Goal: Check status: Check status

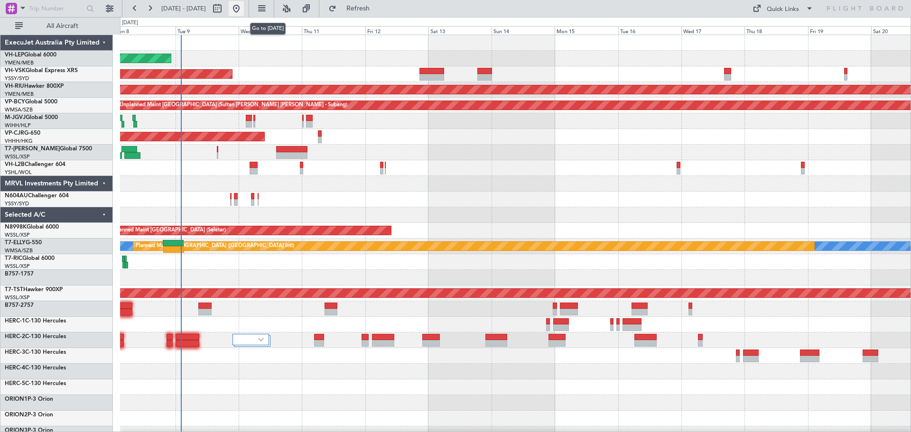
click at [244, 5] on button at bounding box center [236, 8] width 15 height 15
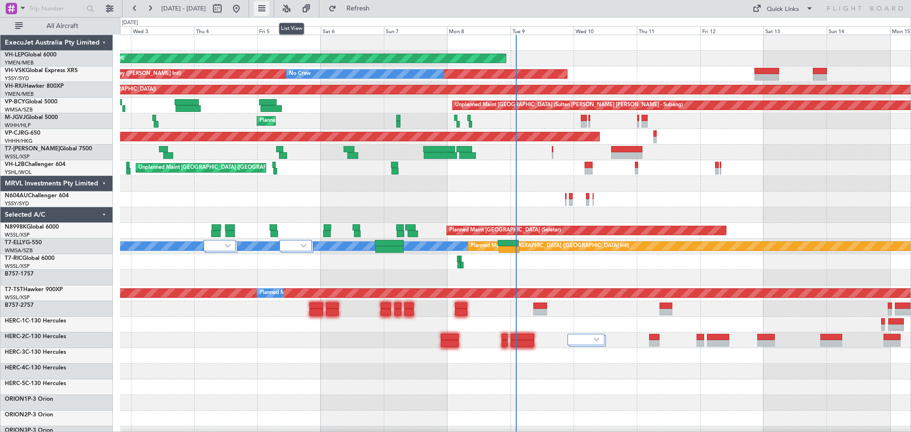
click at [269, 9] on button at bounding box center [261, 8] width 15 height 15
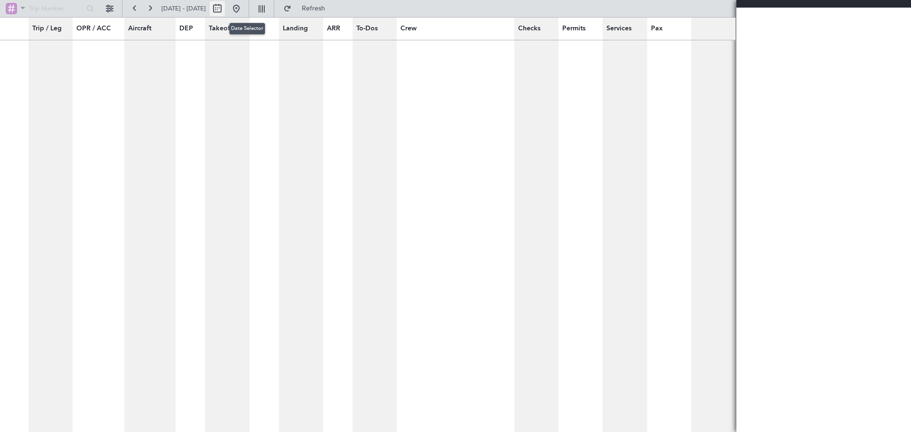
click at [225, 9] on button at bounding box center [217, 8] width 15 height 15
select select "9"
select select "2025"
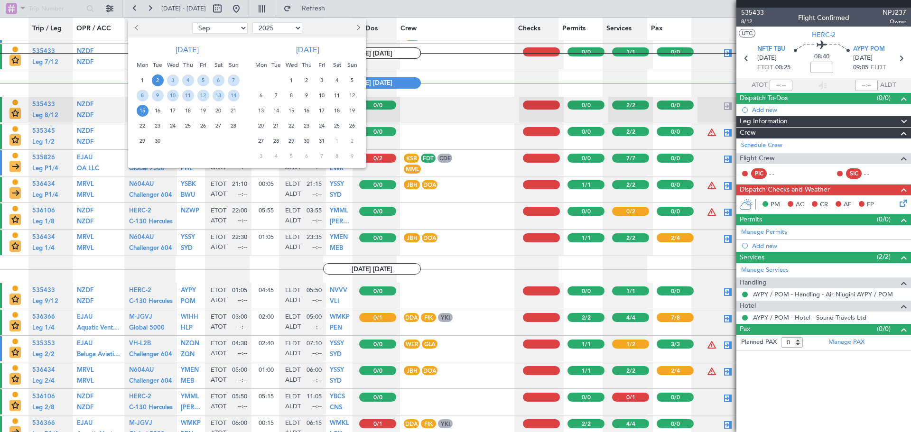
scroll to position [2445, 0]
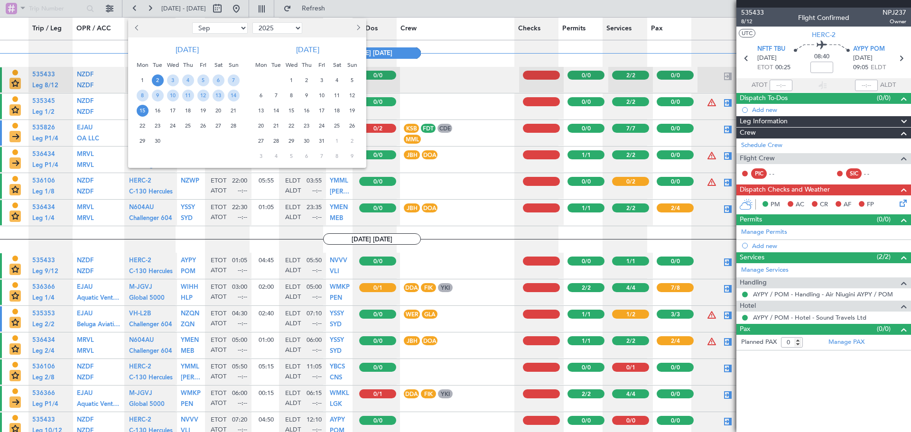
click at [293, 9] on div at bounding box center [455, 216] width 911 height 432
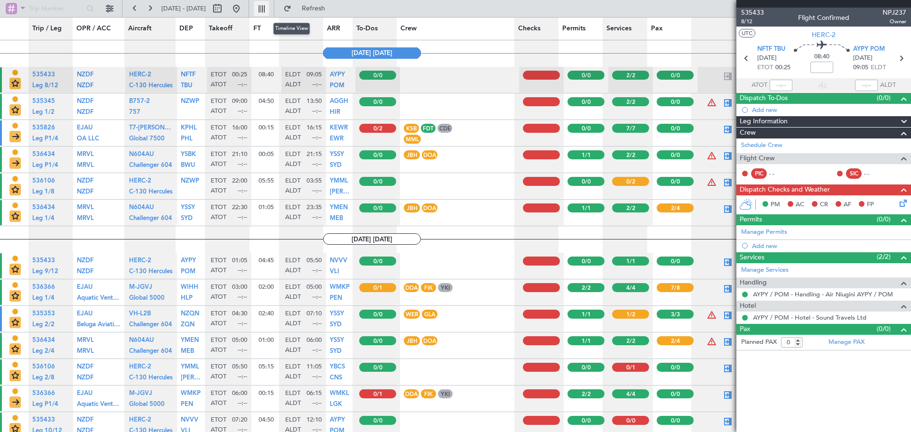
click at [269, 6] on button at bounding box center [261, 8] width 15 height 15
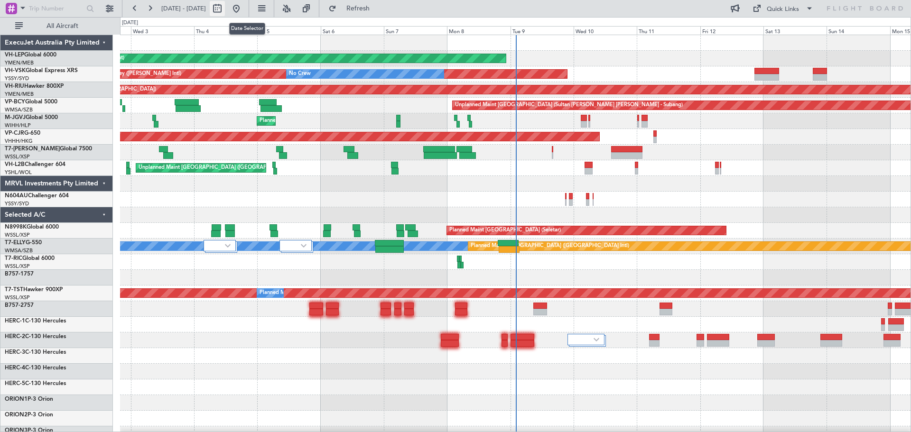
click at [225, 7] on button at bounding box center [217, 8] width 15 height 15
select select "9"
select select "2025"
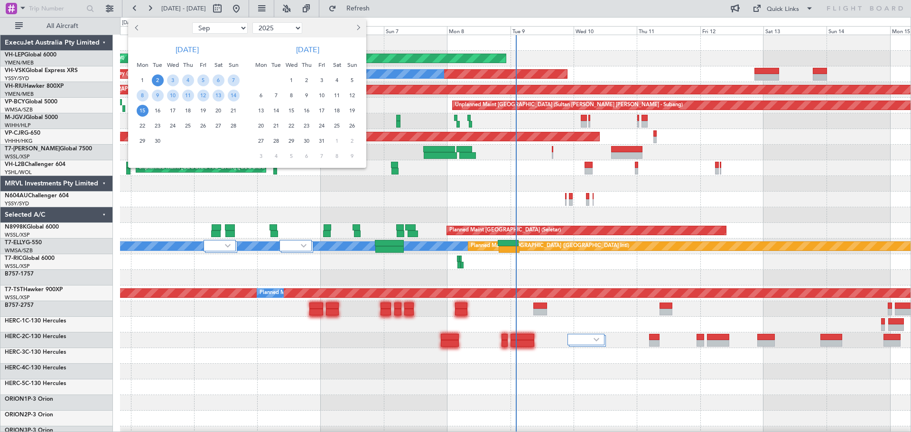
click at [336, 141] on span "1" at bounding box center [337, 141] width 12 height 12
click at [336, 141] on span "3" at bounding box center [337, 141] width 12 height 12
select select "1"
select select "2026"
click at [294, 156] on span "4" at bounding box center [292, 156] width 12 height 12
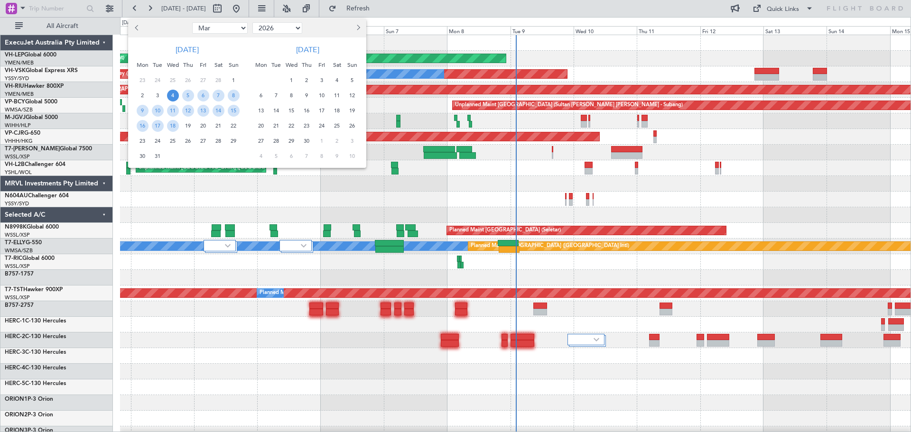
click at [138, 28] on span "Previous month" at bounding box center [138, 28] width 6 height 6
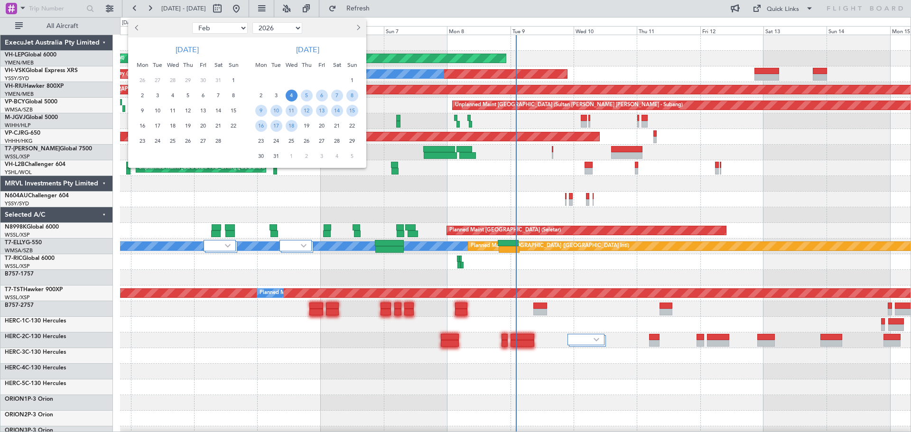
click at [138, 28] on span "Previous month" at bounding box center [138, 28] width 6 height 6
select select "12"
select select "2025"
click at [138, 28] on span "Previous month" at bounding box center [138, 28] width 6 height 6
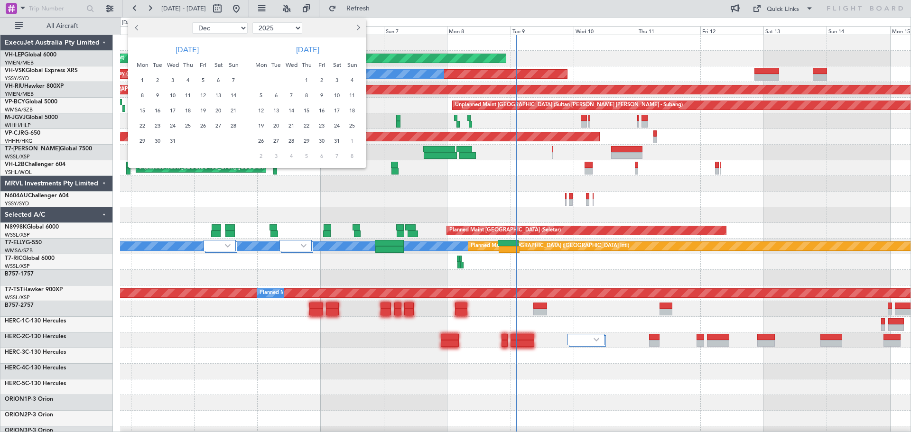
select select "11"
click at [166, 97] on div "5" at bounding box center [172, 95] width 15 height 15
click at [172, 96] on span "5" at bounding box center [173, 96] width 12 height 12
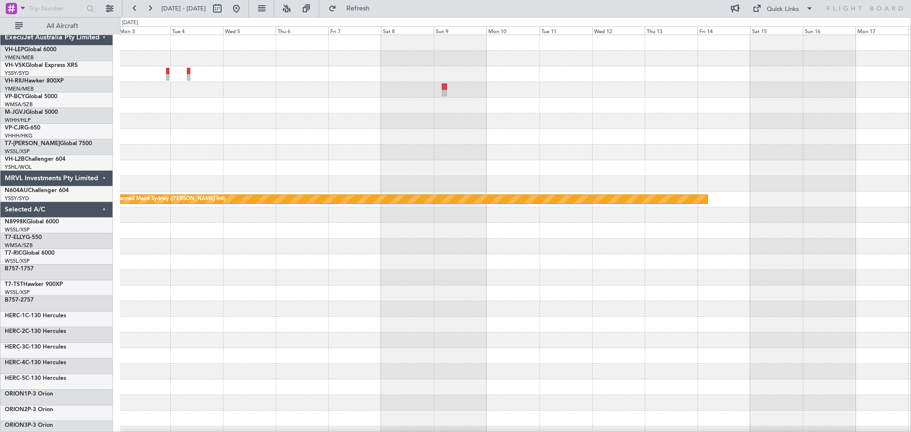
click at [462, 160] on div at bounding box center [515, 168] width 791 height 16
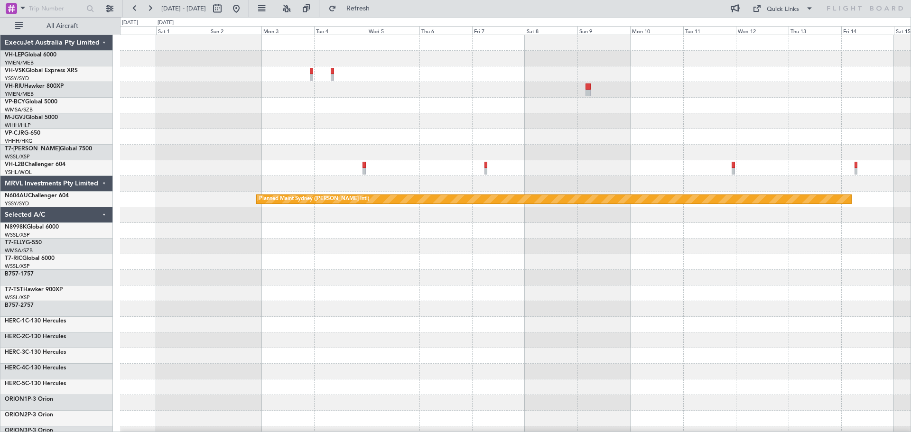
click at [418, 179] on div "Planned Maint Sydney ([PERSON_NAME] Intl)" at bounding box center [515, 293] width 791 height 517
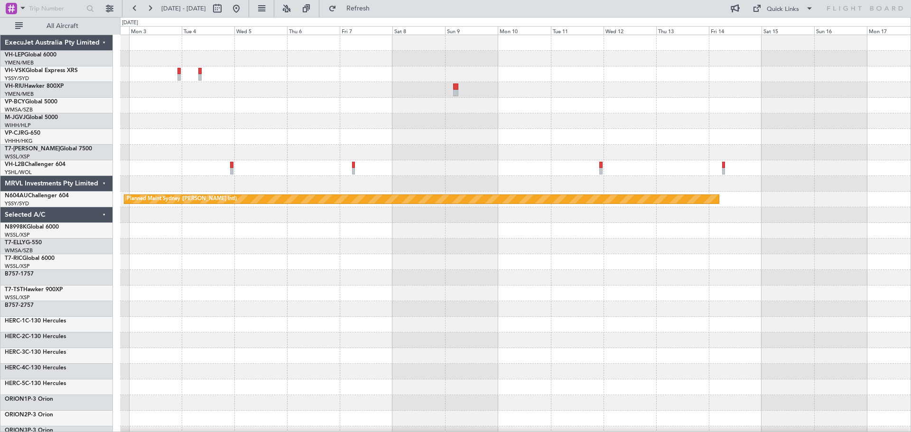
click at [303, 192] on div "Planned Maint Sydney ([PERSON_NAME] Intl)" at bounding box center [515, 293] width 791 height 517
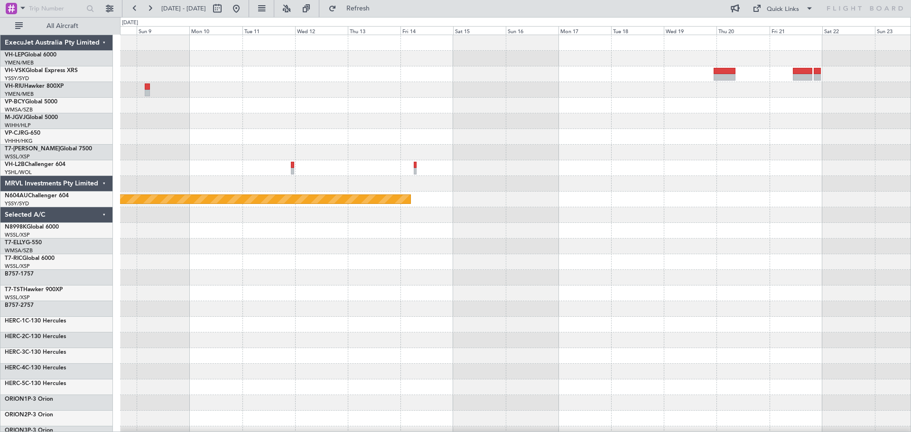
click at [408, 177] on div "Planned Maint Sydney ([PERSON_NAME] Intl)" at bounding box center [515, 293] width 791 height 517
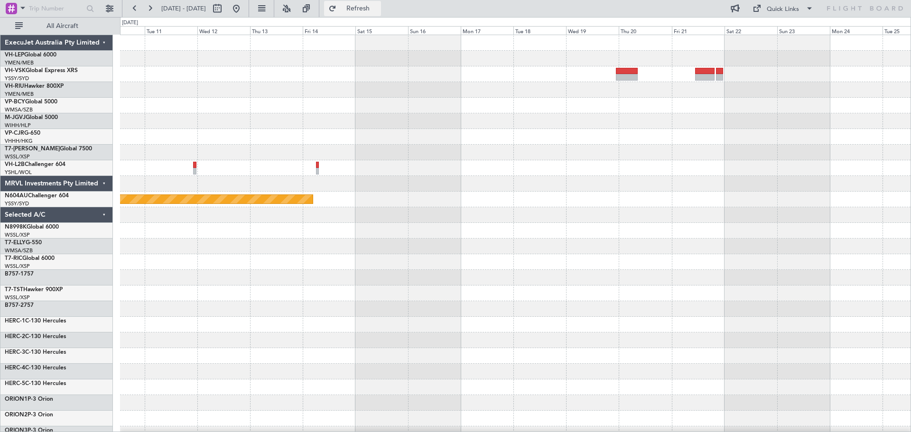
click at [365, 6] on button "Refresh" at bounding box center [352, 8] width 57 height 15
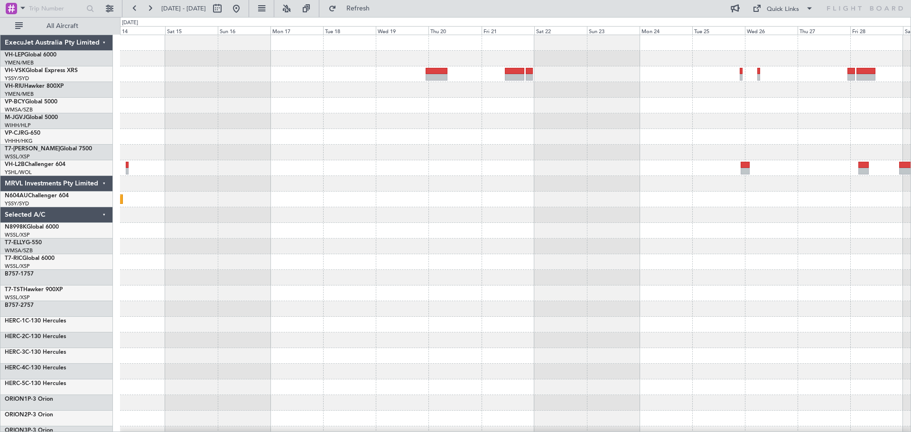
click at [280, 224] on div "Planned Maint Sydney ([PERSON_NAME] Intl)" at bounding box center [515, 293] width 791 height 517
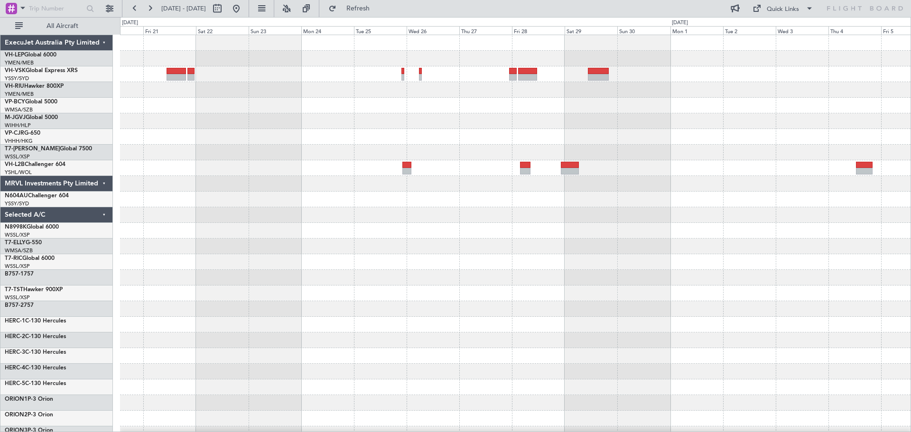
click at [243, 223] on div at bounding box center [515, 293] width 791 height 517
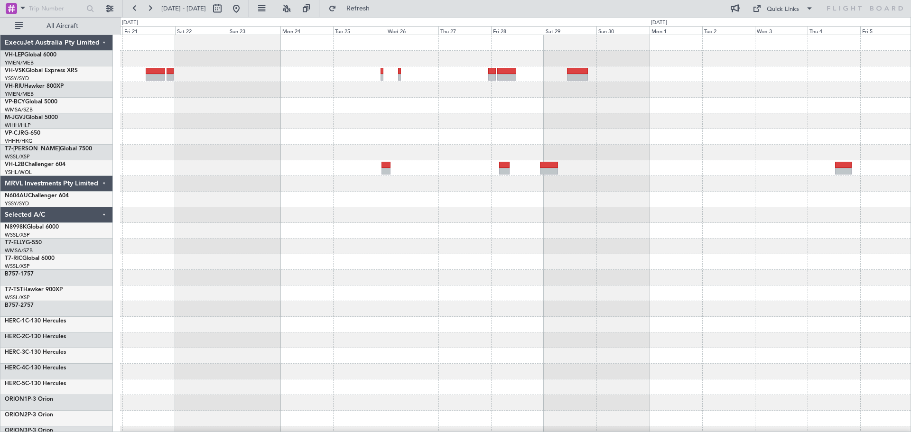
click at [243, 224] on div at bounding box center [515, 293] width 791 height 517
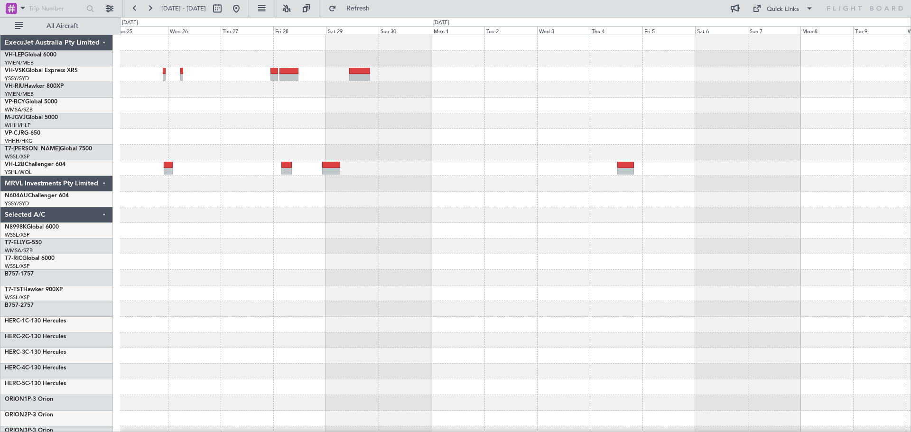
click at [249, 223] on div at bounding box center [515, 293] width 791 height 517
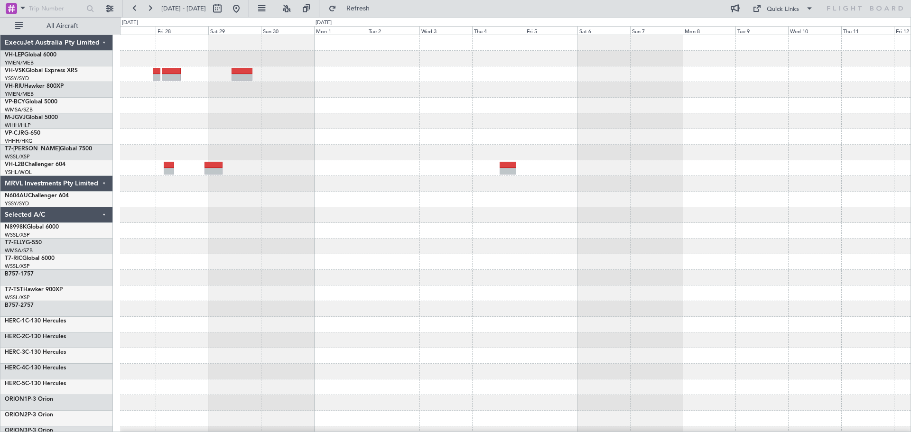
click at [299, 218] on div at bounding box center [515, 293] width 791 height 517
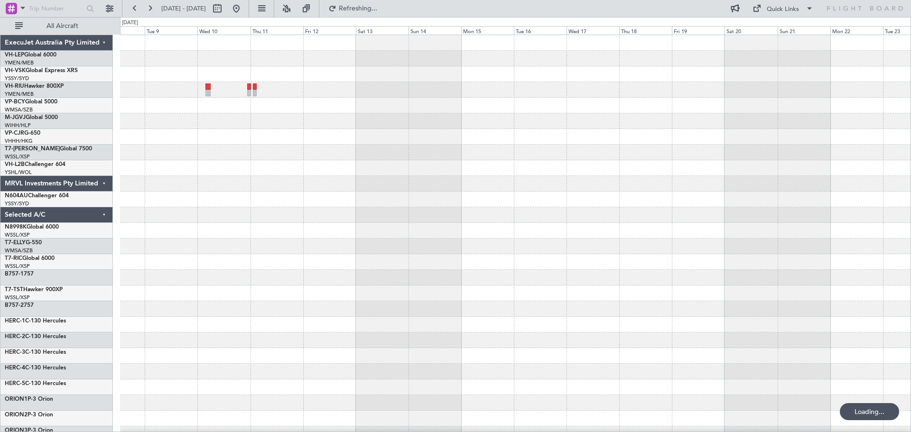
click at [348, 241] on div at bounding box center [515, 293] width 791 height 517
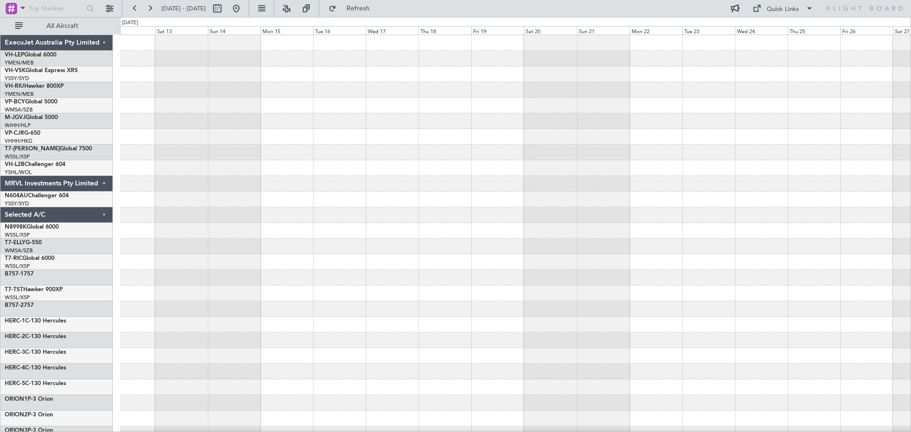
click at [364, 236] on div at bounding box center [515, 293] width 791 height 517
click at [336, 239] on div at bounding box center [515, 293] width 791 height 517
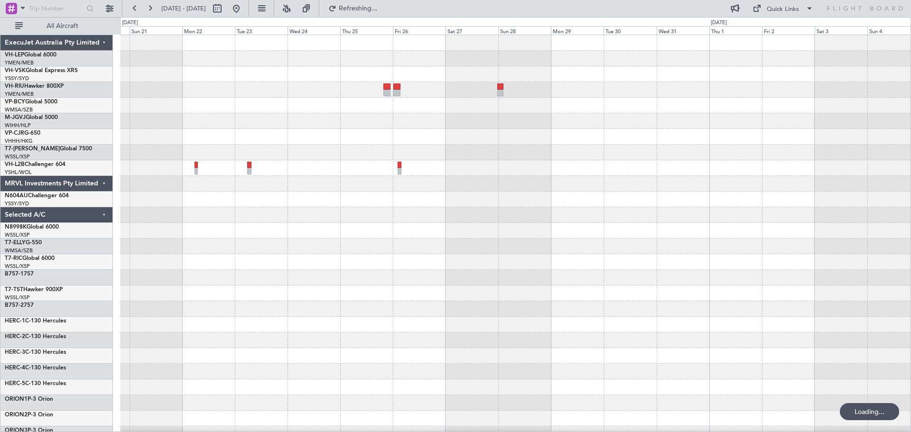
click at [404, 221] on div at bounding box center [515, 293] width 791 height 517
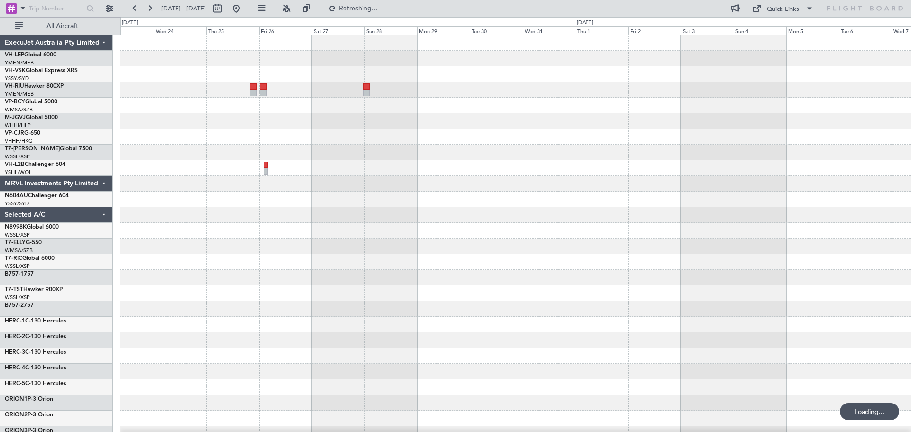
click at [357, 233] on div at bounding box center [515, 293] width 791 height 517
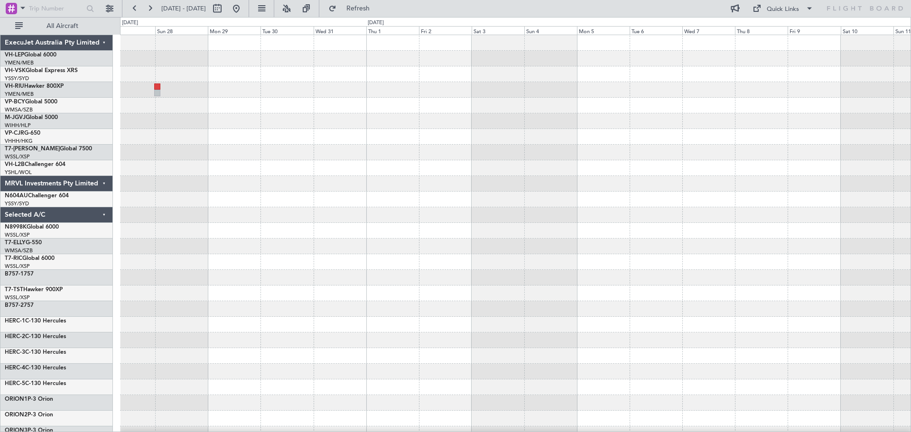
click at [324, 230] on div at bounding box center [515, 293] width 791 height 517
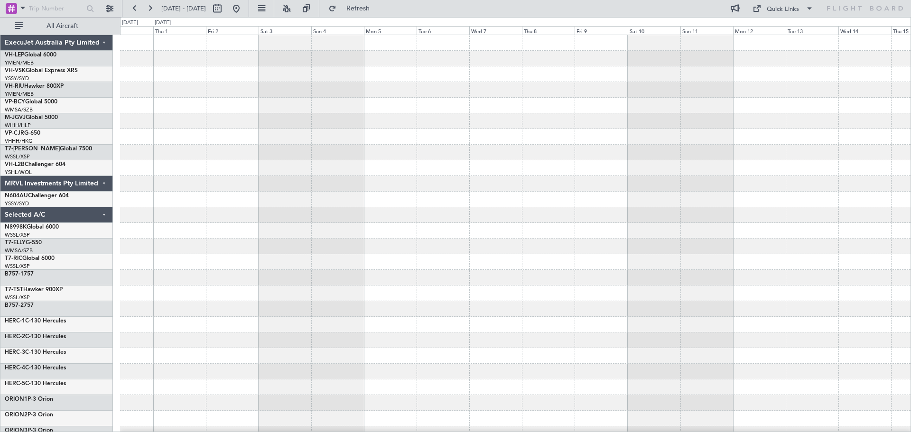
click at [370, 231] on div at bounding box center [515, 293] width 791 height 517
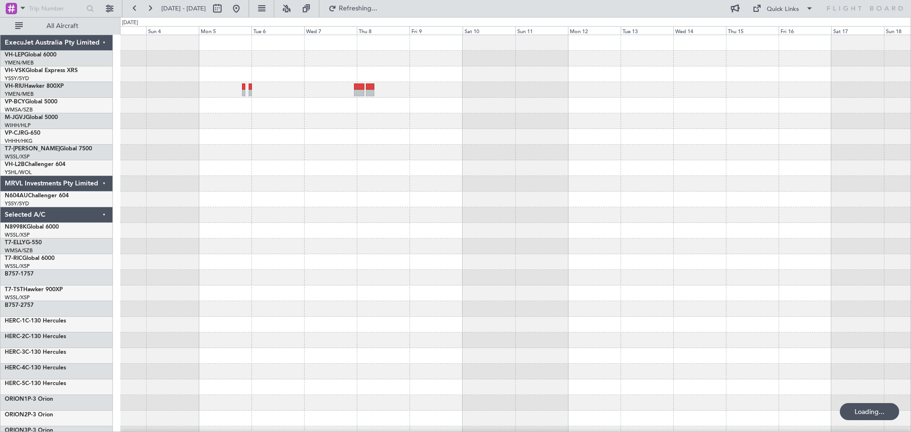
click at [565, 239] on div at bounding box center [515, 247] width 791 height 16
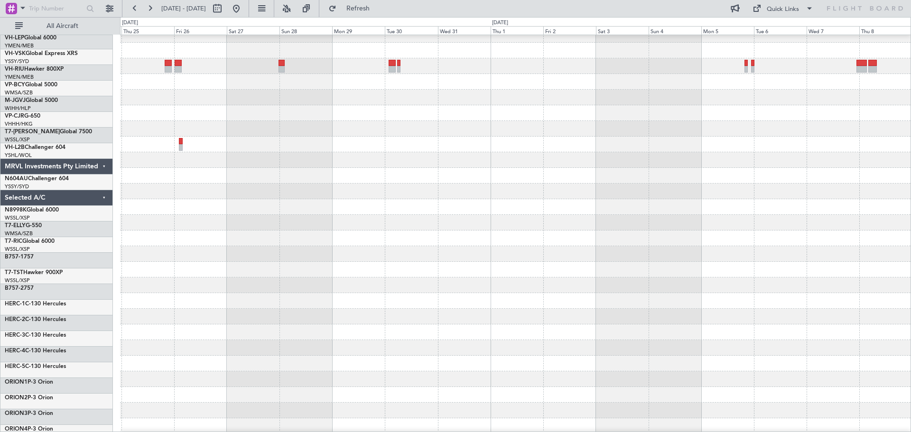
click at [549, 241] on div at bounding box center [515, 239] width 791 height 16
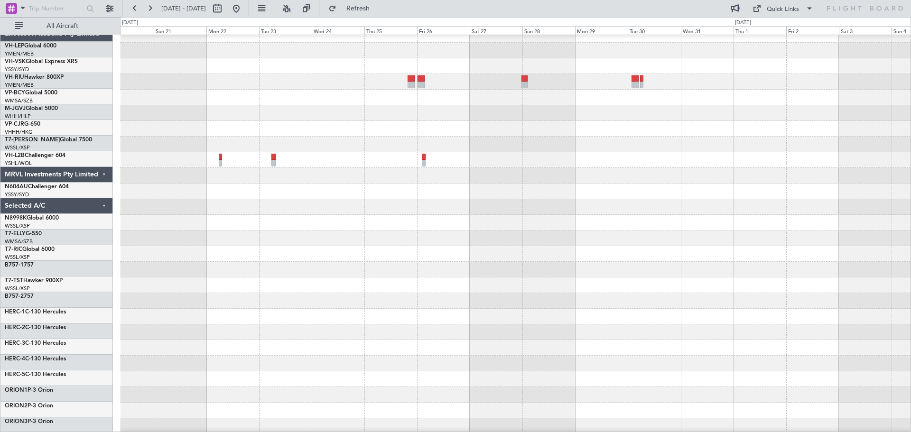
click at [619, 262] on div at bounding box center [515, 270] width 791 height 16
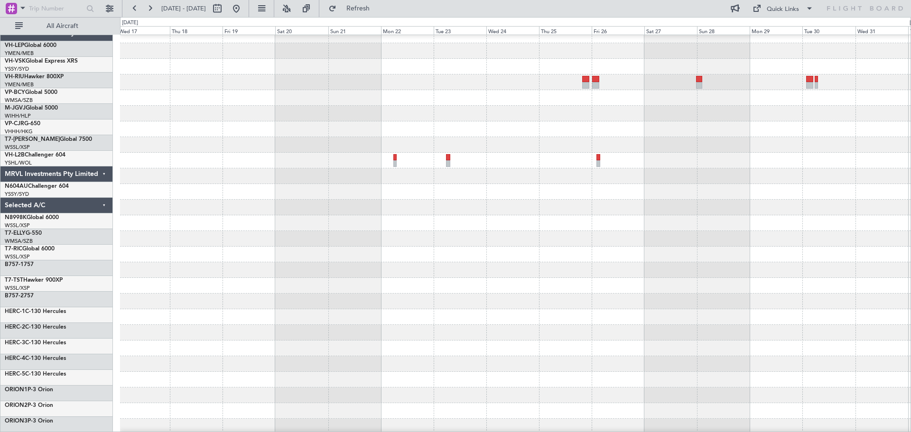
click at [727, 271] on div at bounding box center [515, 270] width 791 height 16
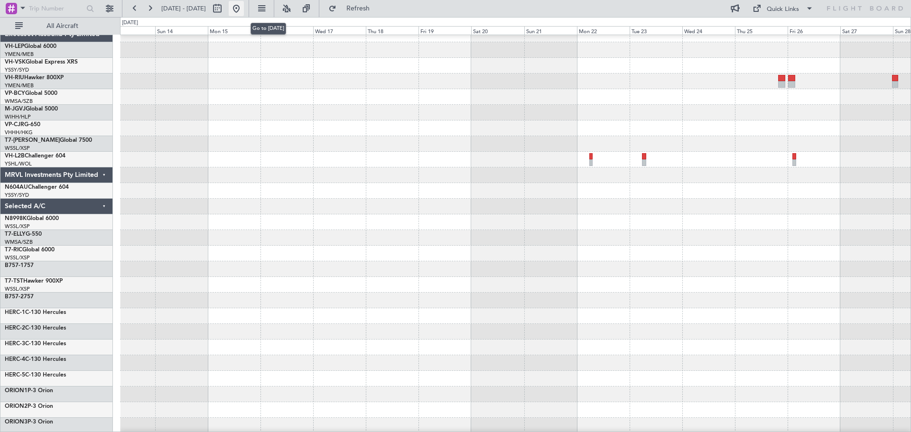
click at [244, 9] on button at bounding box center [236, 8] width 15 height 15
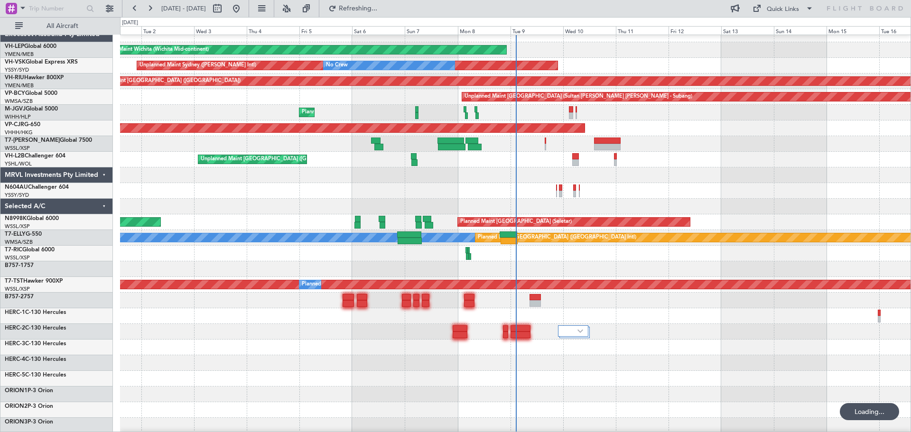
scroll to position [0, 0]
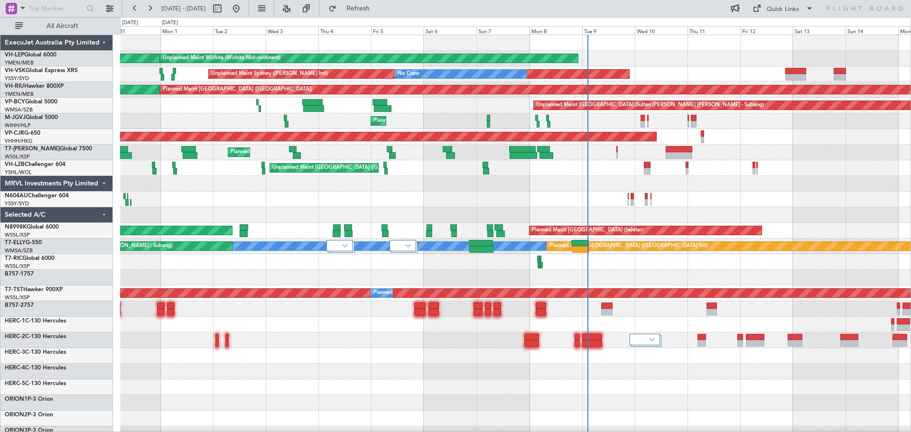
click at [445, 215] on div "Unplanned Maint Wichita (Wichita Mid-continent) Unplanned Maint Wichita (Wichit…" at bounding box center [515, 309] width 791 height 548
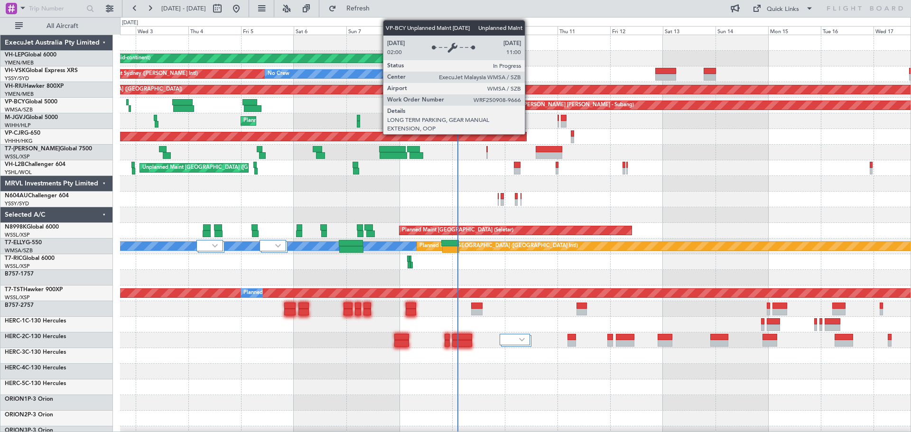
click at [342, 156] on div "Unplanned Maint Wichita (Wichita Mid-continent) Unplanned Maint Wichita (Wichit…" at bounding box center [515, 309] width 791 height 548
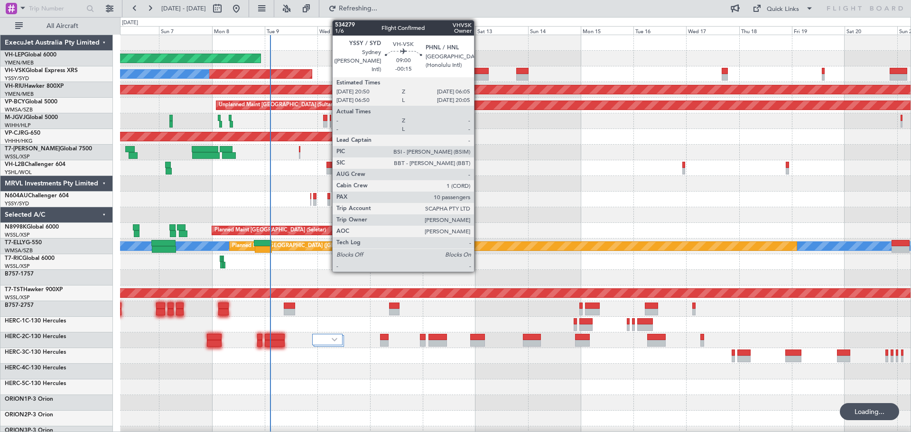
click at [478, 70] on div at bounding box center [478, 71] width 20 height 7
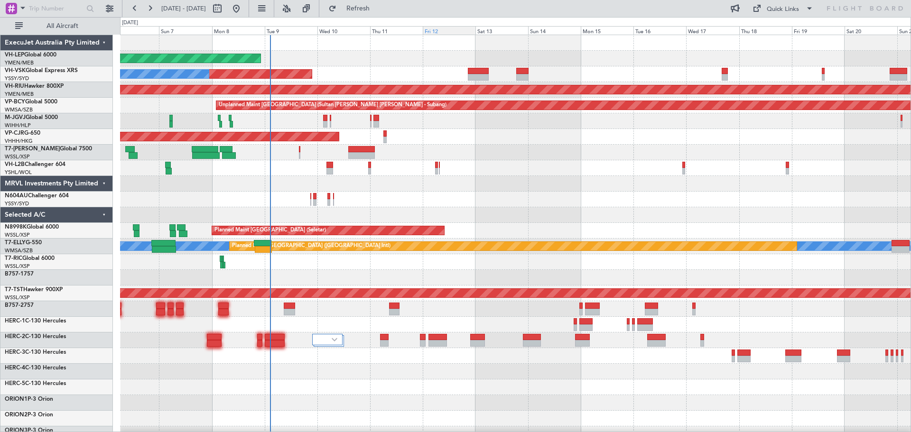
click at [527, 135] on div "Planned Maint [GEOGRAPHIC_DATA] ([GEOGRAPHIC_DATA] Intl)" at bounding box center [515, 137] width 791 height 16
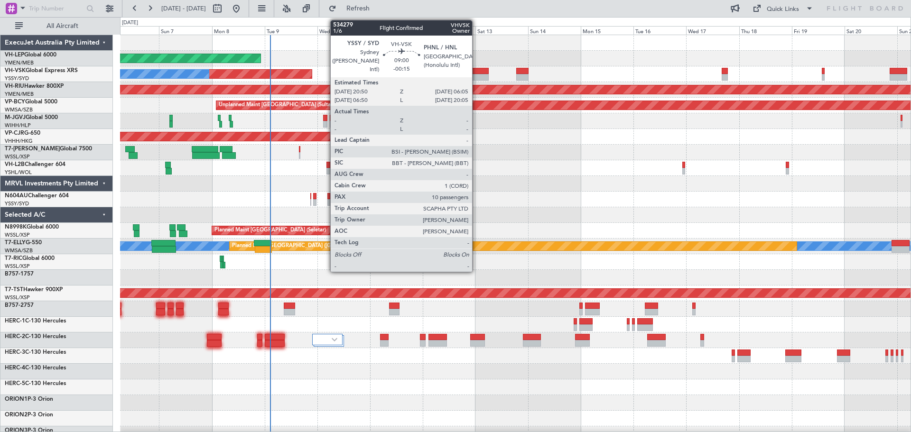
click at [476, 75] on div at bounding box center [478, 77] width 20 height 7
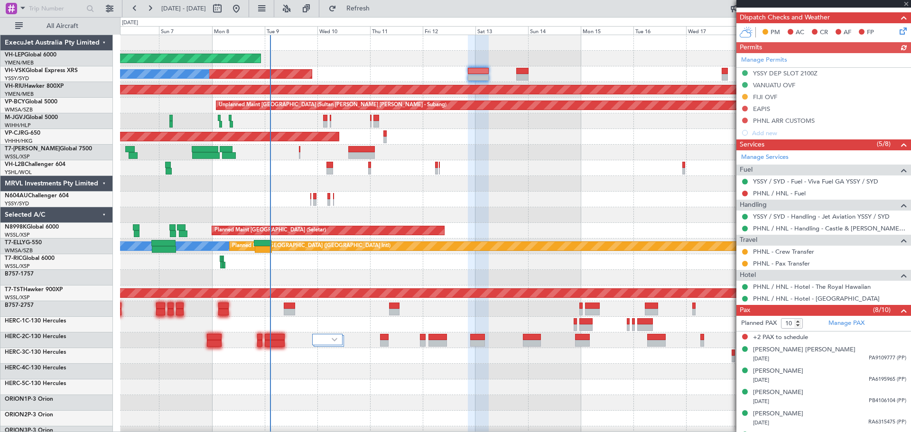
scroll to position [237, 0]
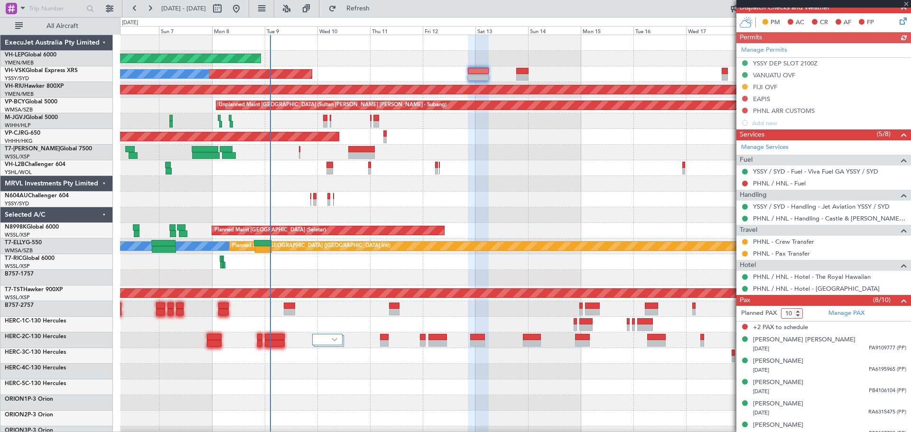
click at [800, 317] on input "10" at bounding box center [792, 313] width 22 height 10
click at [800, 315] on input "9" at bounding box center [792, 313] width 22 height 10
type input "8"
click at [800, 315] on input "8" at bounding box center [792, 313] width 22 height 10
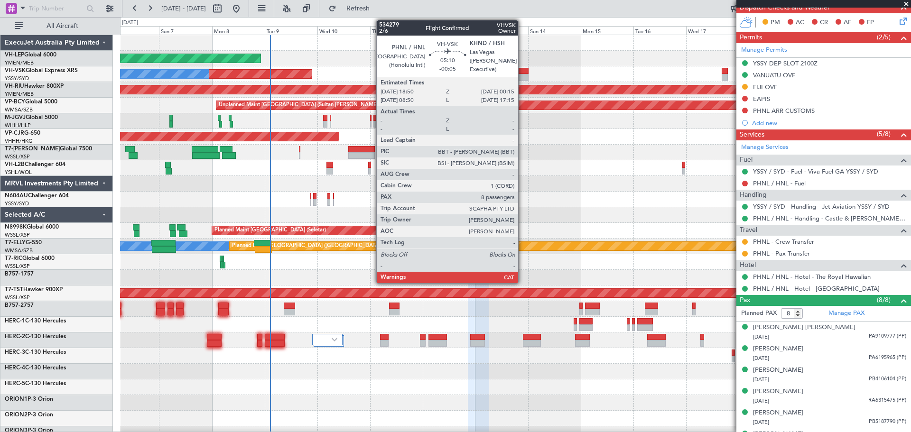
click at [523, 73] on div at bounding box center [522, 71] width 12 height 7
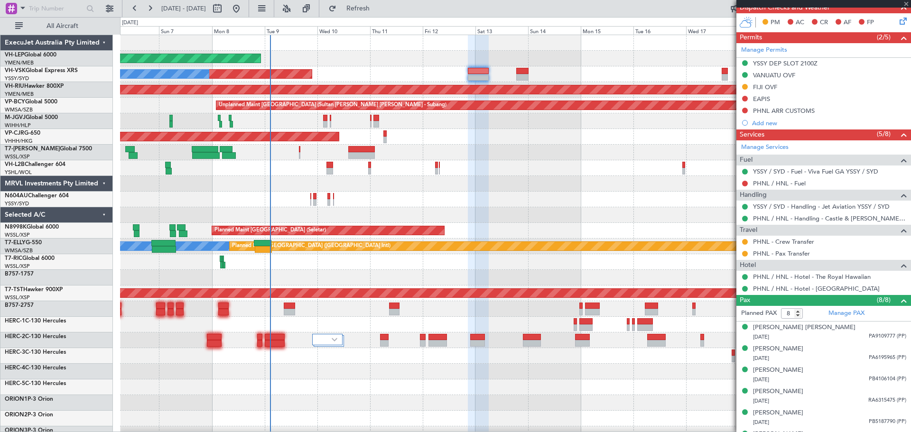
click at [523, 73] on div at bounding box center [522, 71] width 12 height 7
type input "-00:05"
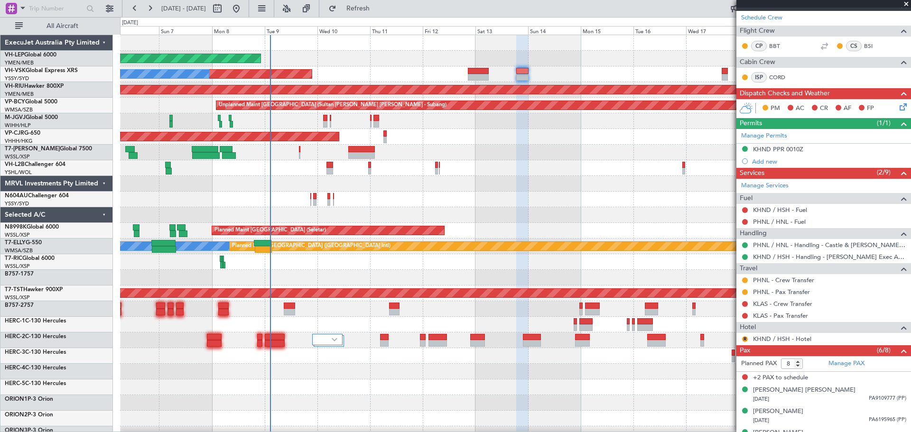
scroll to position [219, 0]
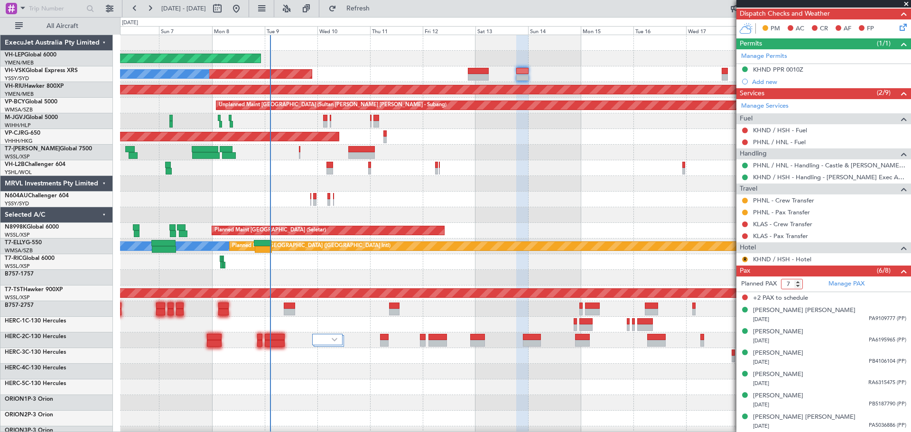
click at [799, 286] on input "7" at bounding box center [792, 284] width 22 height 10
type input "6"
click at [799, 286] on input "6" at bounding box center [792, 284] width 22 height 10
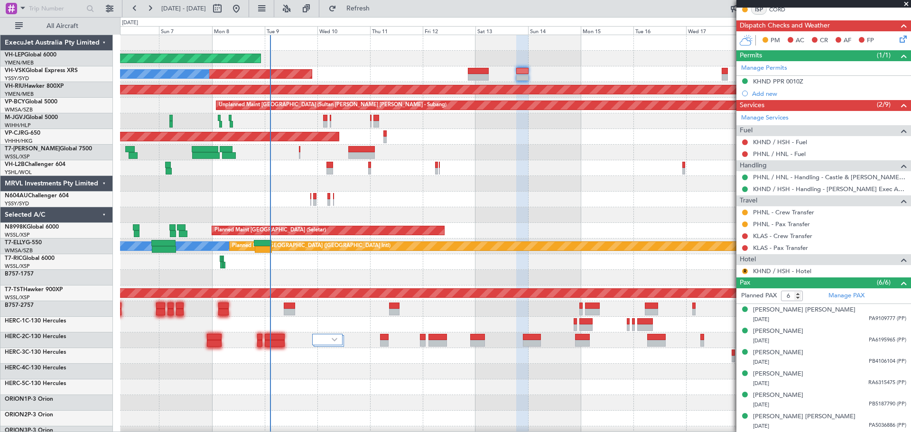
scroll to position [207, 0]
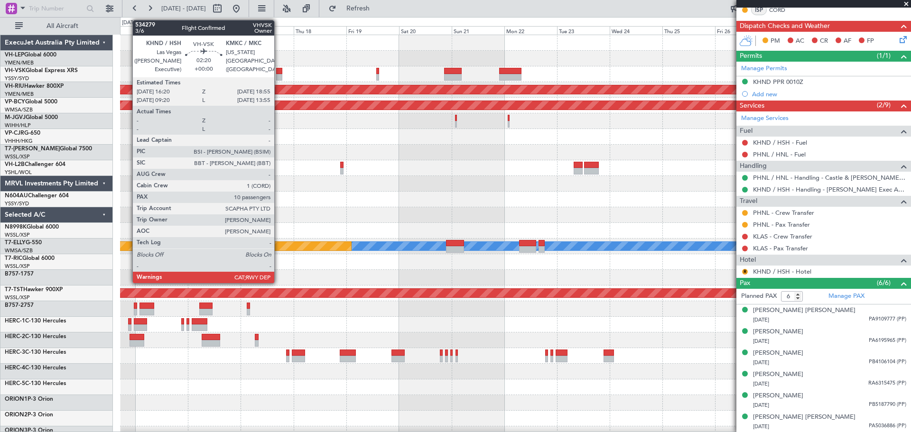
click at [279, 75] on div at bounding box center [279, 77] width 6 height 7
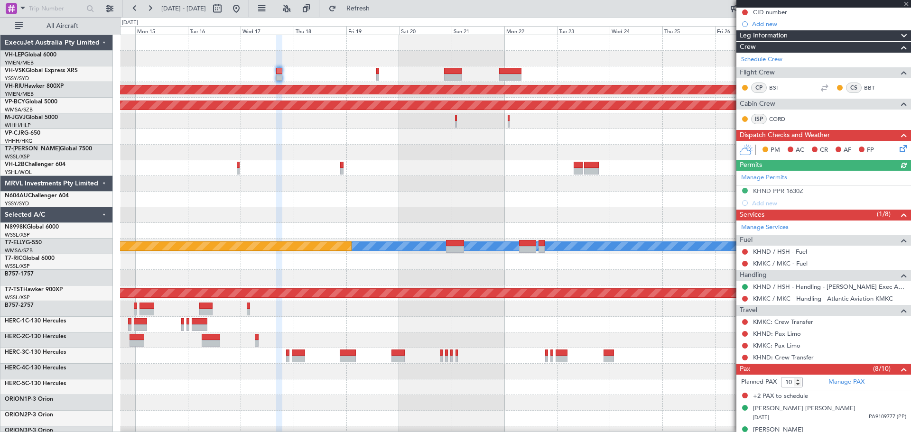
scroll to position [237, 0]
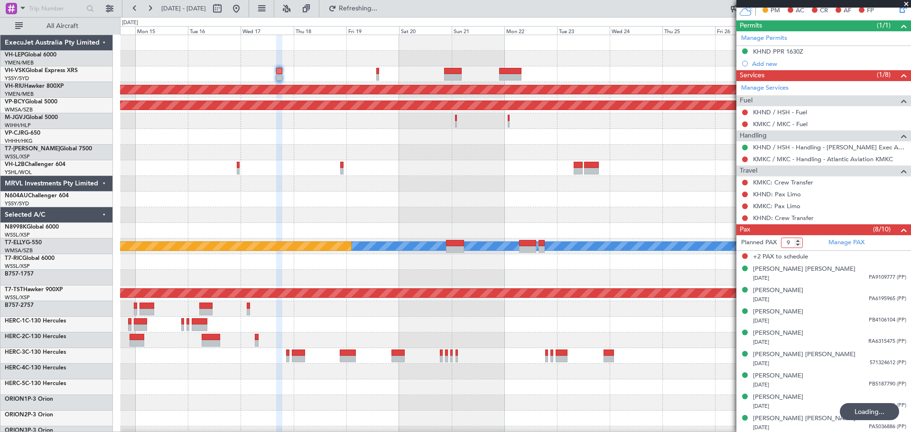
click at [799, 244] on input "9" at bounding box center [792, 243] width 22 height 10
click at [799, 244] on input "10" at bounding box center [792, 243] width 22 height 10
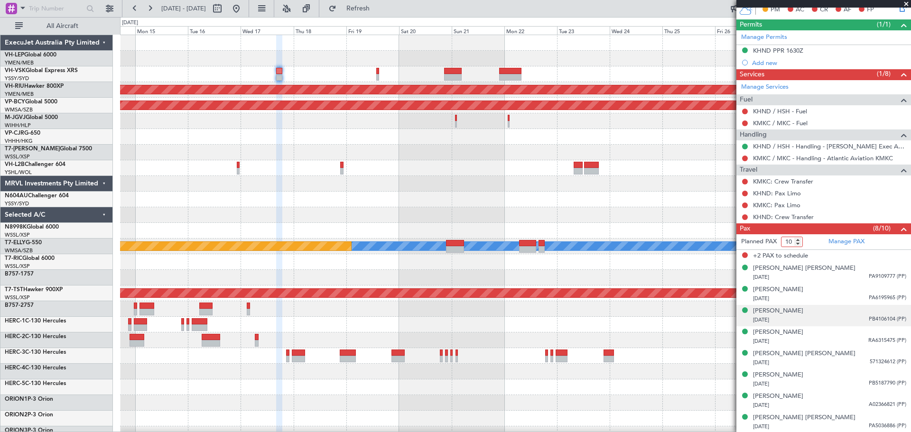
scroll to position [239, 0]
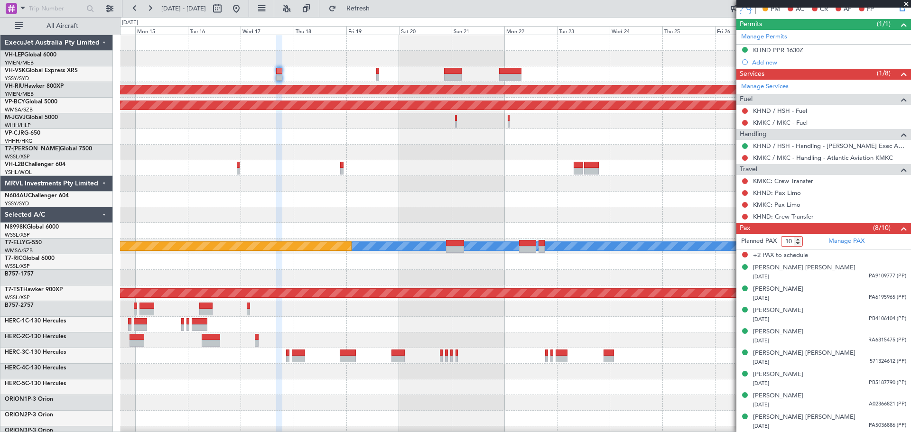
click at [666, 201] on div at bounding box center [515, 200] width 791 height 16
click at [797, 243] on input "9" at bounding box center [792, 241] width 22 height 10
type input "8"
click at [797, 243] on input "8" at bounding box center [792, 241] width 22 height 10
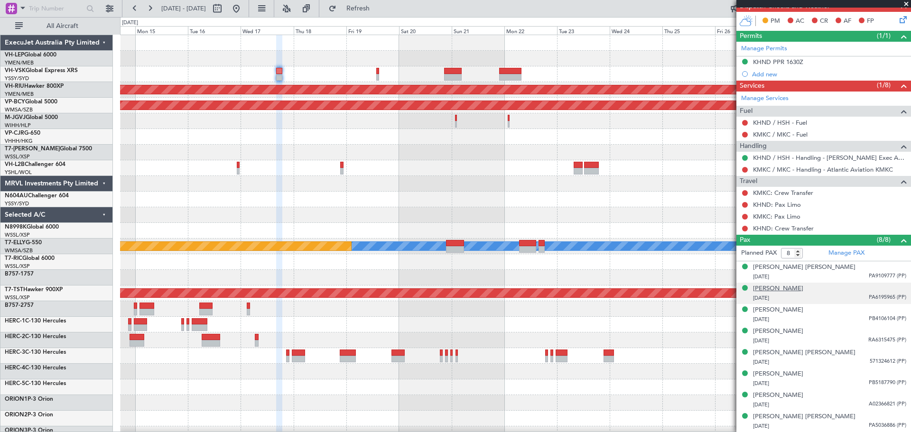
scroll to position [226, 0]
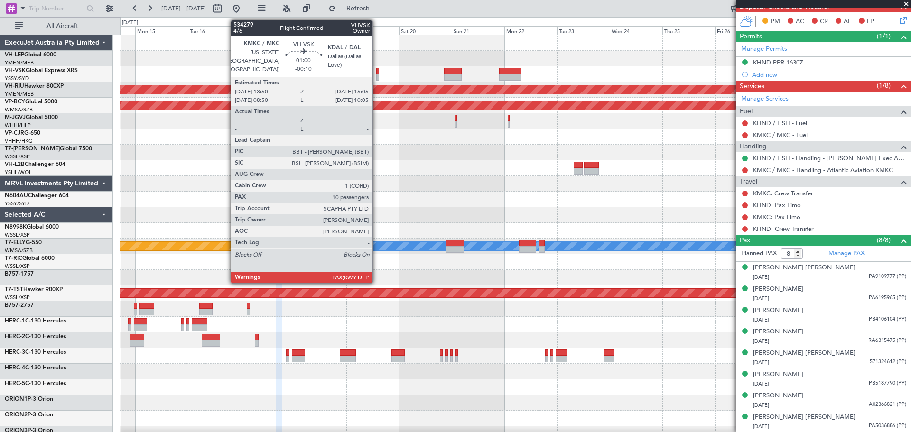
click at [377, 75] on div at bounding box center [377, 77] width 3 height 7
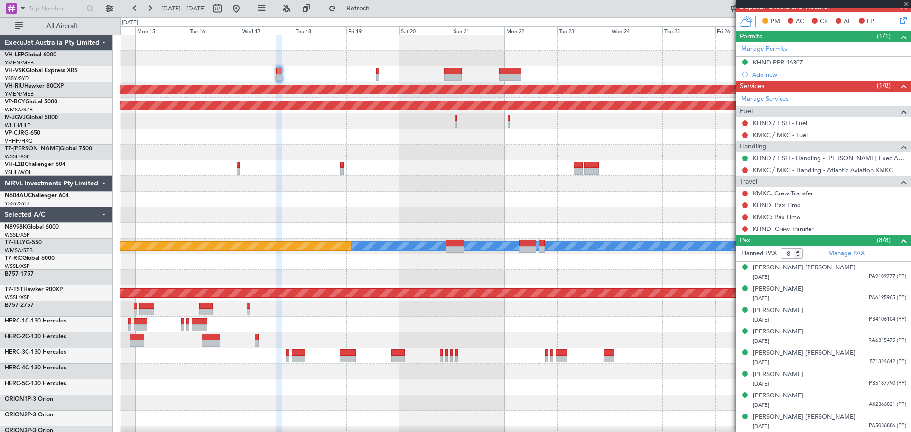
type input "-00:10"
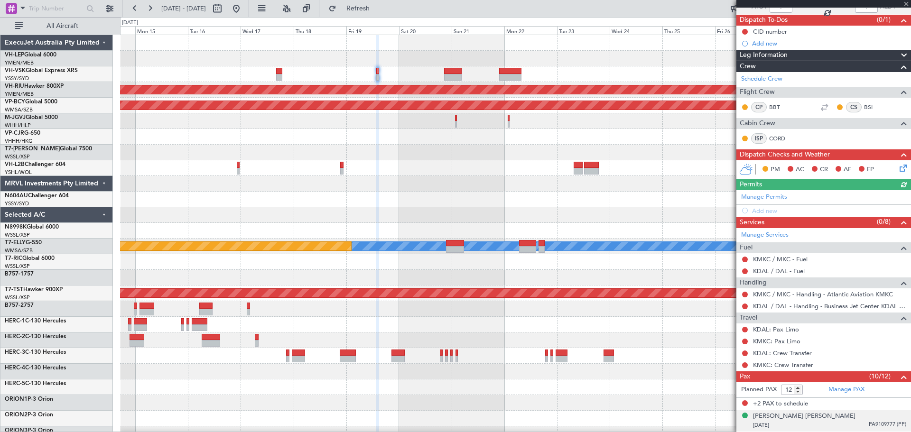
scroll to position [237, 0]
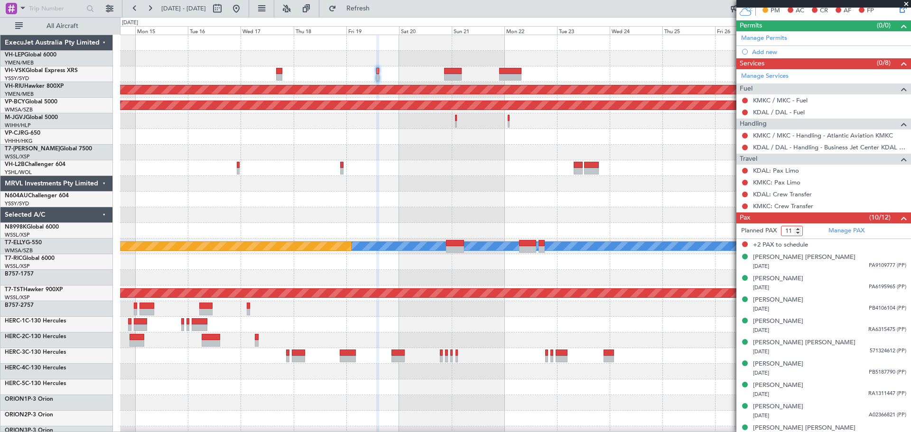
click at [798, 233] on input "11" at bounding box center [792, 231] width 22 height 10
type input "10"
click at [798, 233] on input "10" at bounding box center [792, 231] width 22 height 10
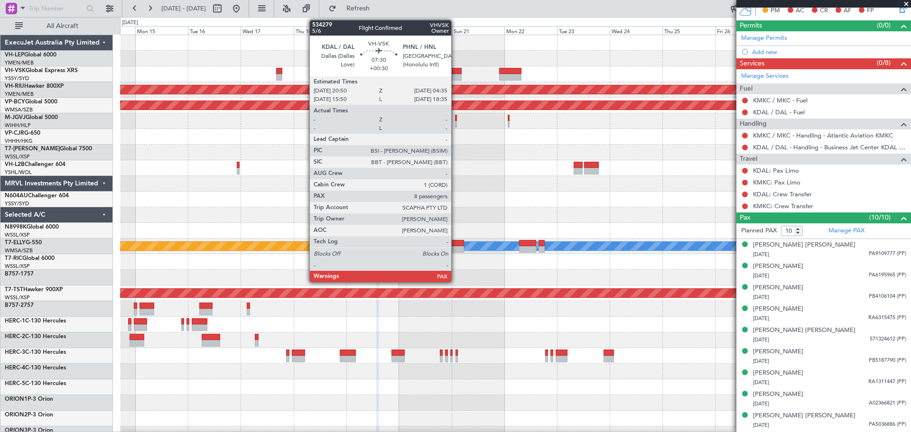
click at [456, 74] on div at bounding box center [452, 77] width 17 height 7
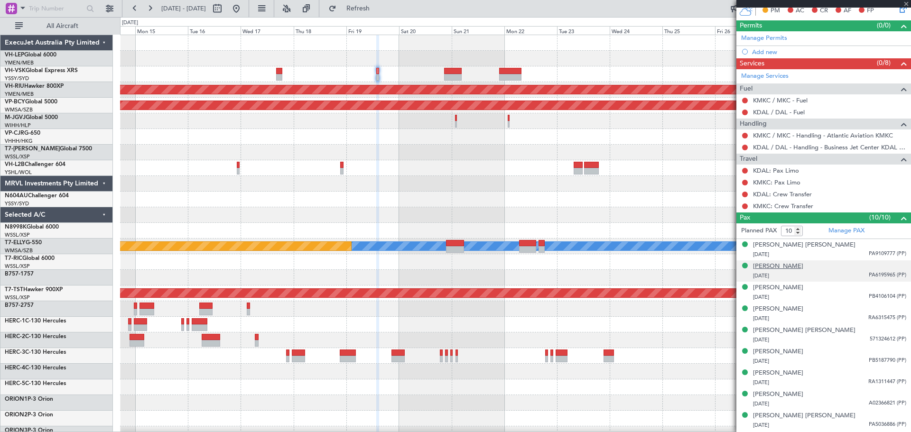
type input "+00:30"
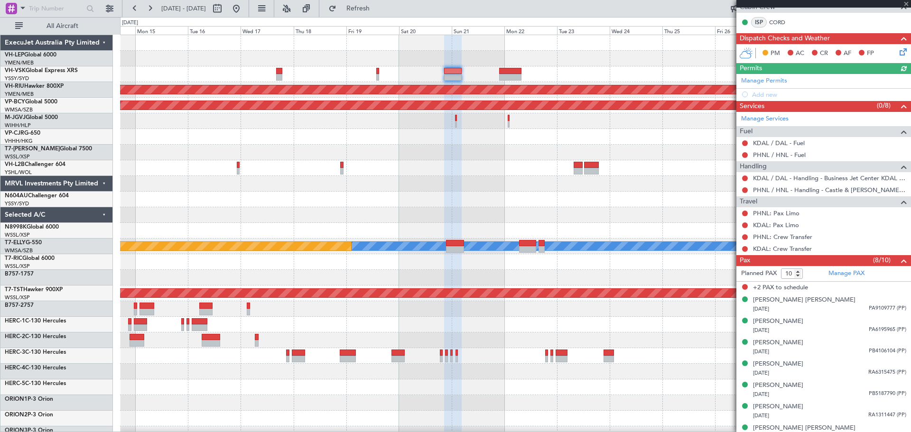
scroll to position [227, 0]
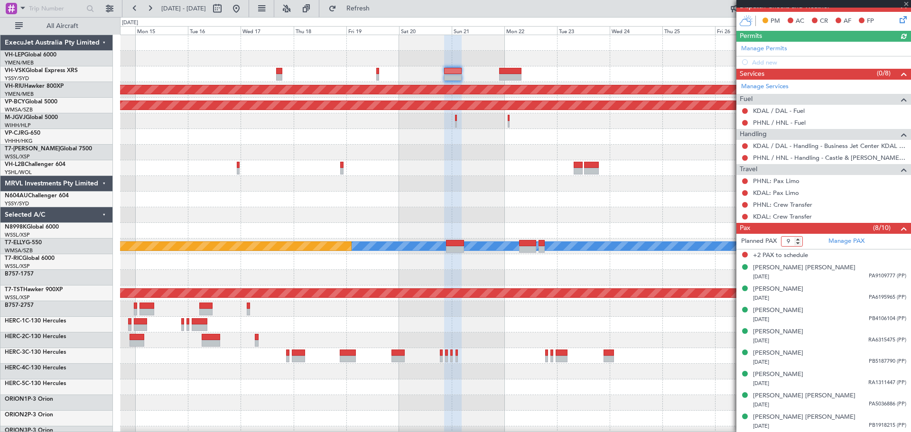
click at [799, 242] on input "9" at bounding box center [792, 241] width 22 height 10
type input "8"
click at [799, 242] on input "8" at bounding box center [792, 241] width 22 height 10
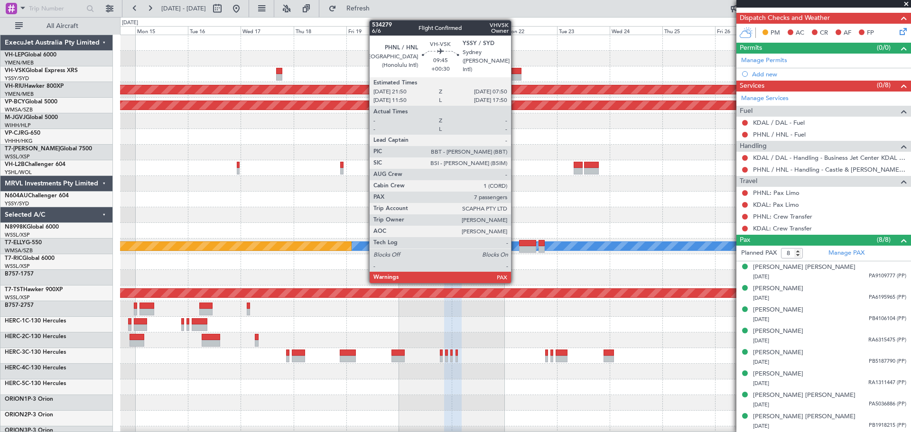
scroll to position [215, 0]
click at [515, 74] on div at bounding box center [510, 71] width 22 height 7
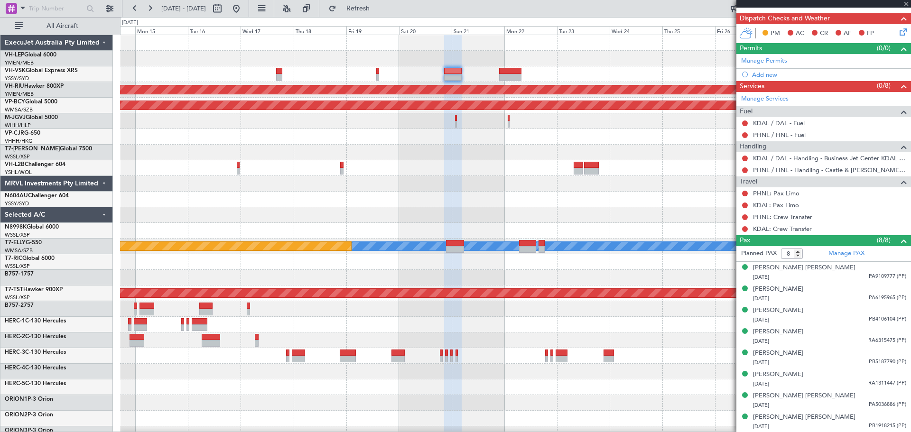
click at [515, 74] on div at bounding box center [510, 71] width 22 height 7
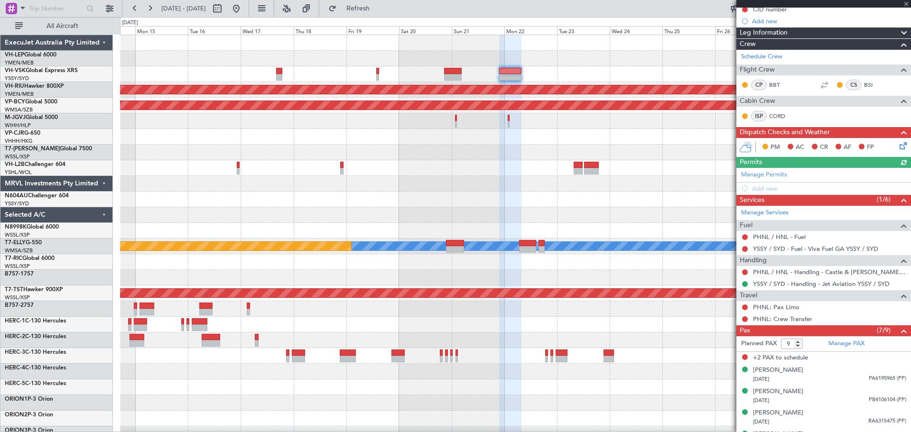
scroll to position [182, 0]
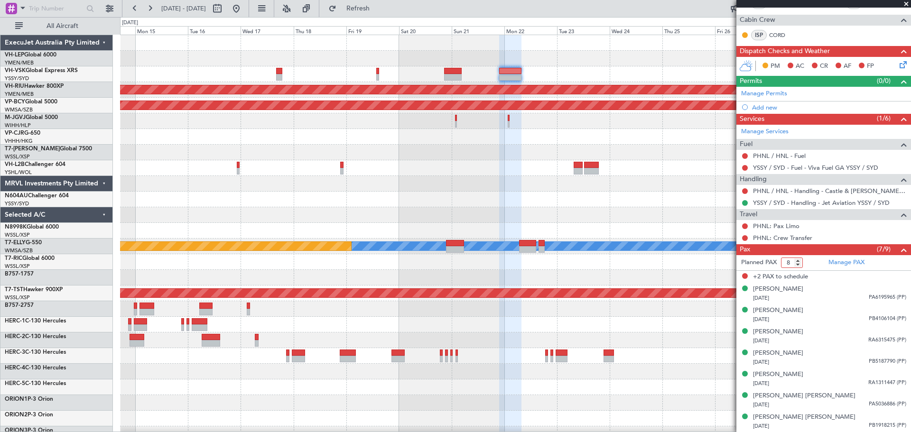
click at [798, 264] on input "8" at bounding box center [792, 263] width 22 height 10
type input "7"
click at [798, 264] on input "7" at bounding box center [792, 263] width 22 height 10
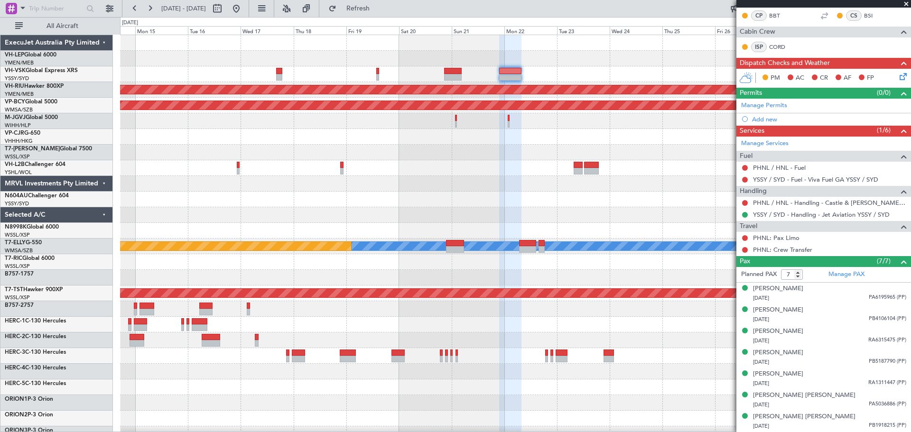
scroll to position [169, 0]
click at [407, 126] on div at bounding box center [515, 121] width 791 height 16
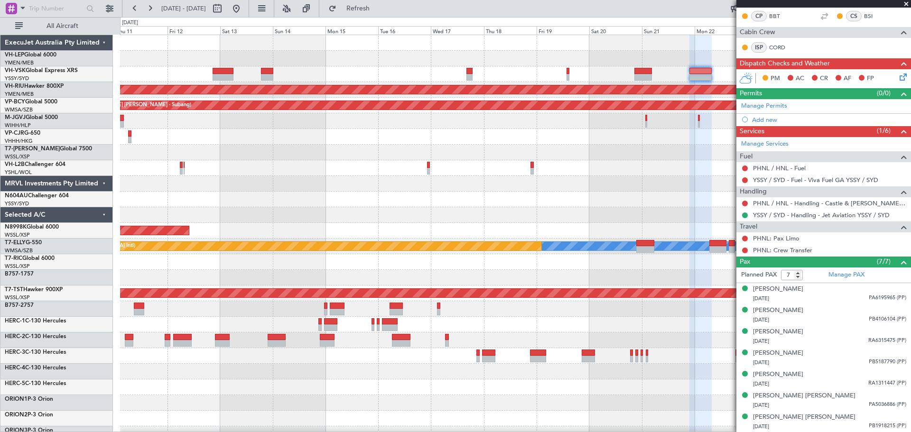
click at [426, 131] on div "Unplanned Maint Wichita (Wichita Mid-continent) Unplanned Maint Sydney ([PERSON…" at bounding box center [515, 293] width 791 height 517
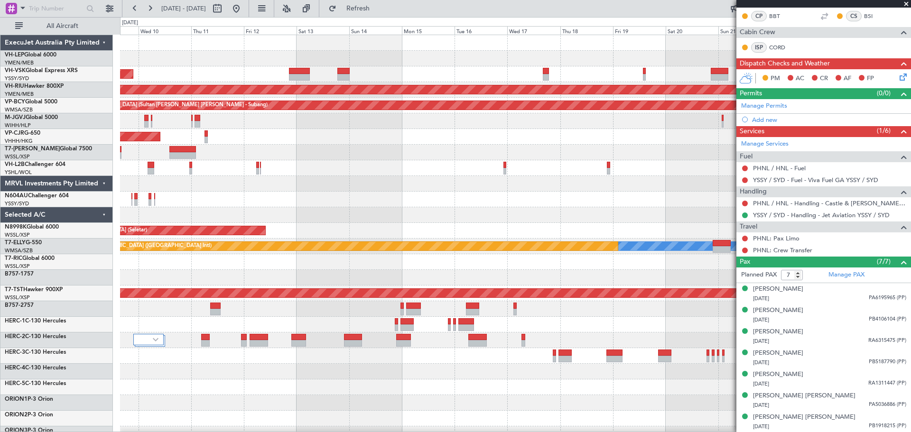
click at [312, 140] on div "Unplanned Maint Wichita (Wichita Mid-continent) Unplanned Maint Sydney ([PERSON…" at bounding box center [515, 293] width 791 height 517
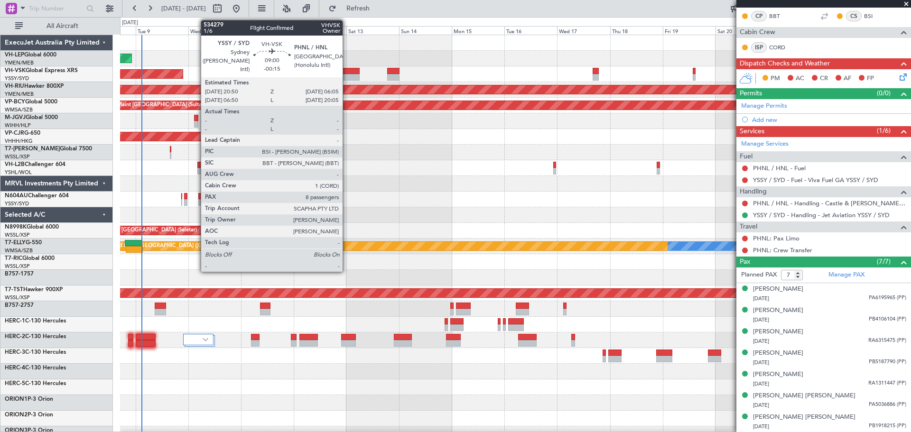
click at [347, 74] on div at bounding box center [349, 71] width 20 height 7
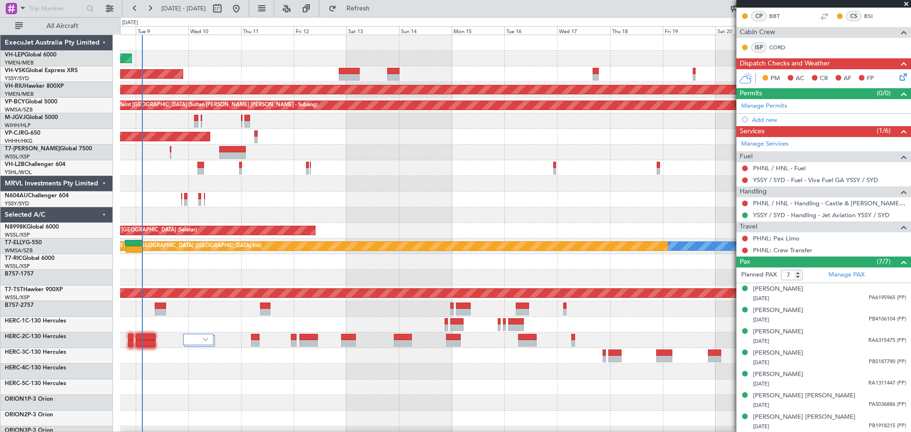
click at [337, 66] on div "Unplanned Maint Wichita (Wichita Mid-continent) Unplanned Maint Sydney ([PERSON…" at bounding box center [515, 293] width 791 height 517
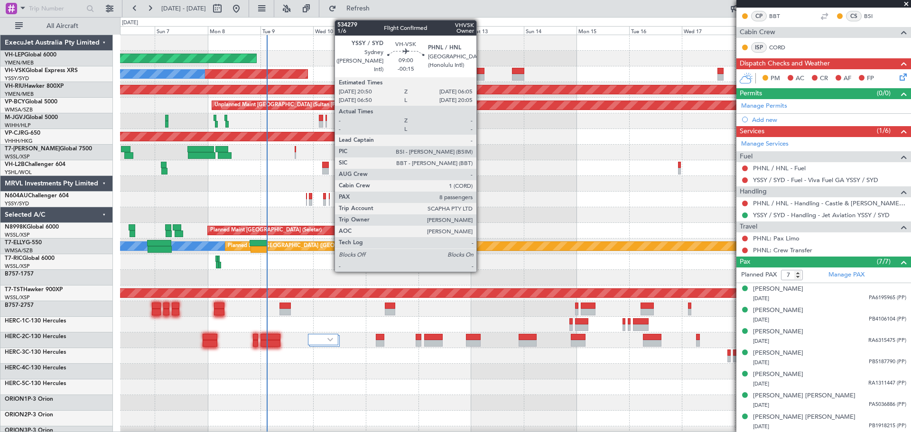
click at [481, 76] on div at bounding box center [474, 77] width 20 height 7
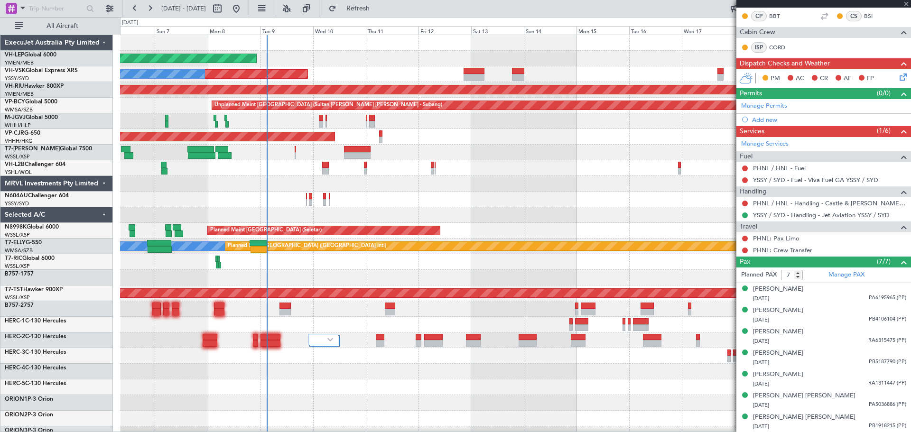
type input "-00:15"
type input "8"
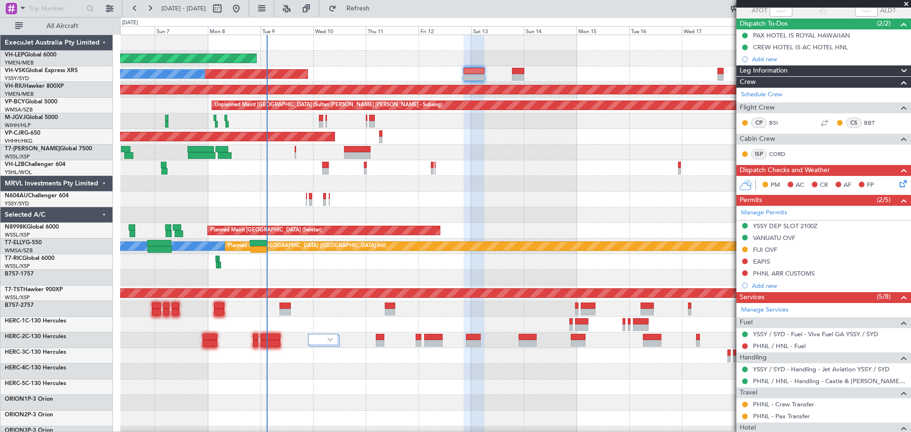
scroll to position [0, 0]
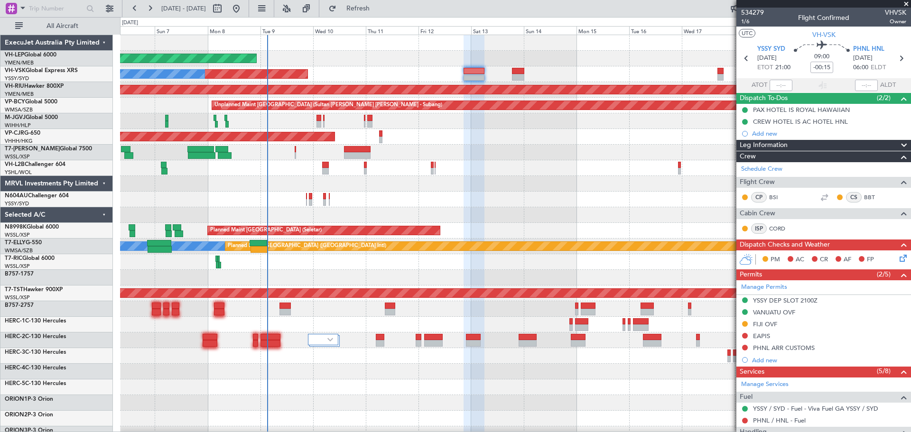
click at [495, 82] on div "Unplanned Maint Wichita (Wichita Mid-continent) Unplanned Maint Sydney ([PERSON…" at bounding box center [515, 293] width 791 height 517
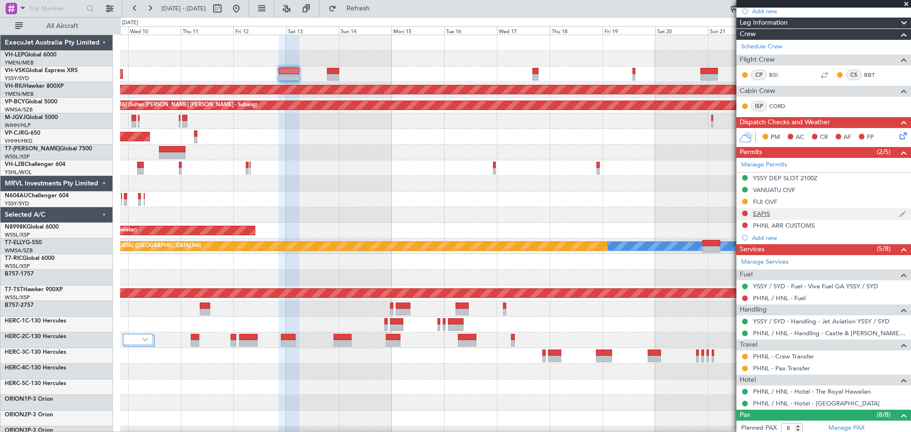
scroll to position [142, 0]
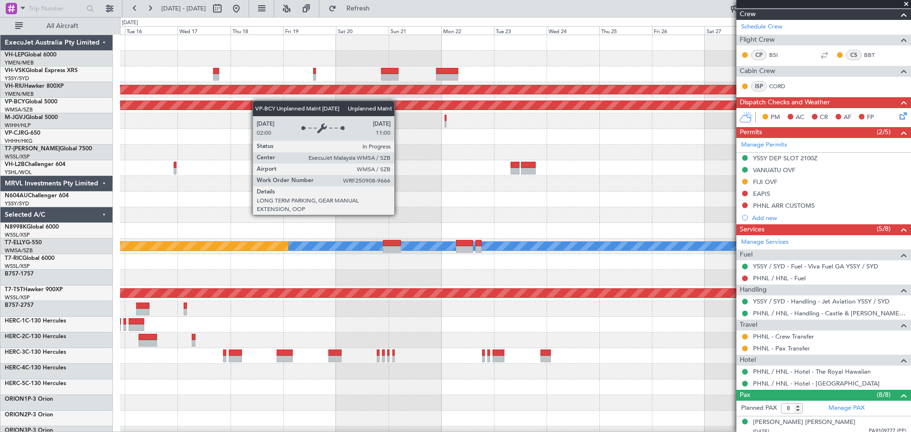
click at [196, 104] on div "Planned Maint [GEOGRAPHIC_DATA] ([GEOGRAPHIC_DATA]) Unplanned Maint [GEOGRAPHIC…" at bounding box center [515, 293] width 791 height 517
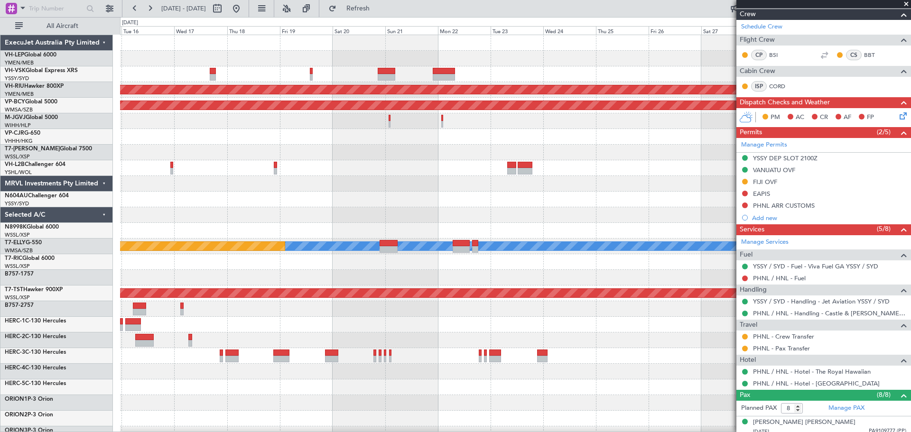
click at [466, 63] on div at bounding box center [515, 59] width 791 height 16
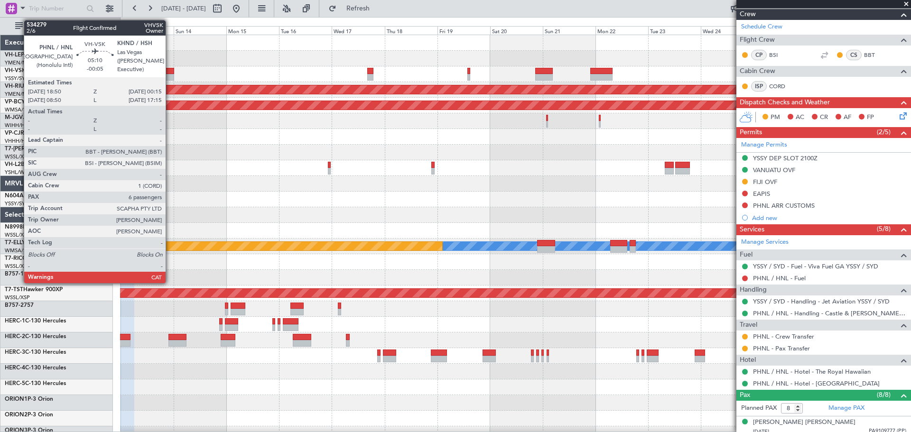
click at [170, 73] on div at bounding box center [168, 71] width 12 height 7
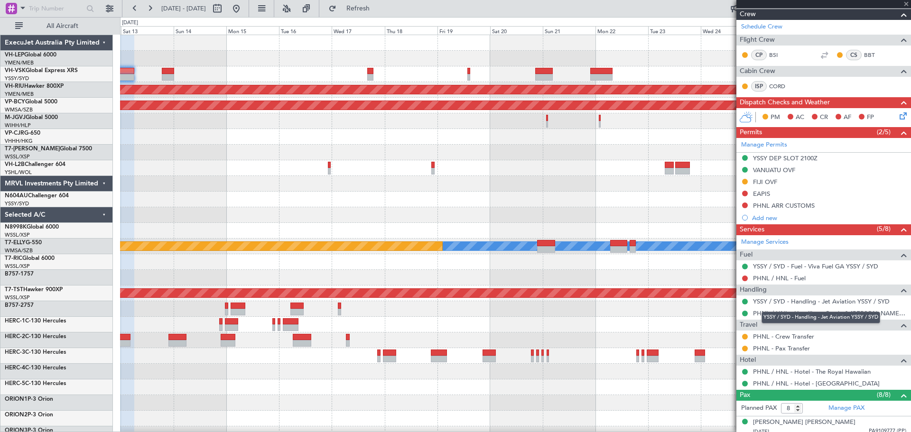
type input "-00:05"
type input "6"
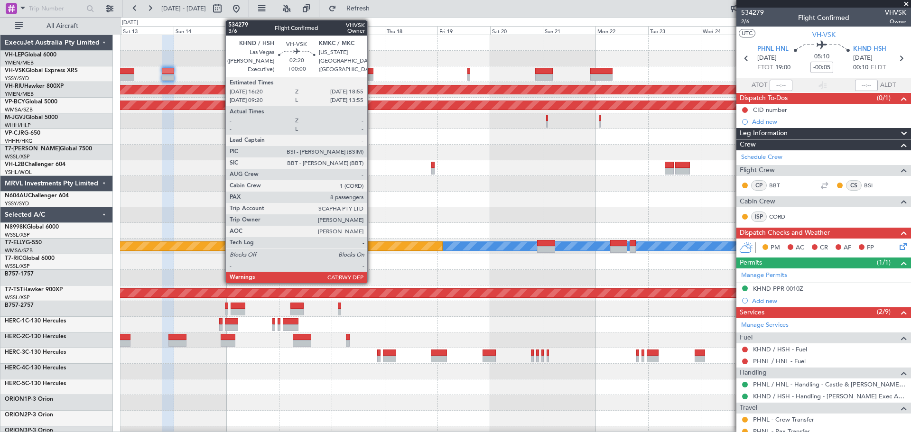
click at [372, 73] on div at bounding box center [370, 71] width 6 height 7
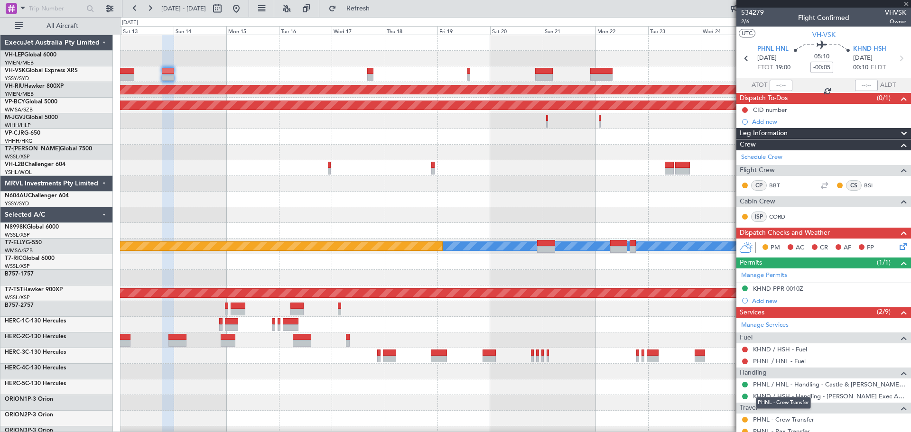
type input "8"
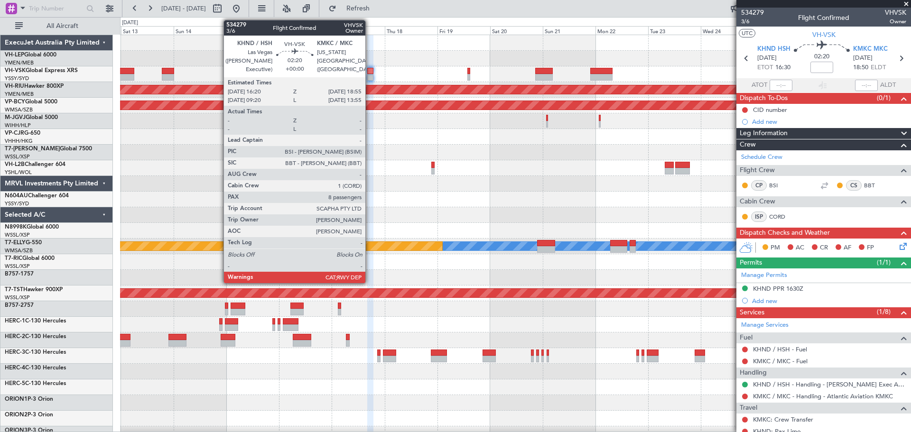
click at [370, 74] on div at bounding box center [370, 71] width 6 height 7
click at [371, 78] on div at bounding box center [370, 77] width 6 height 7
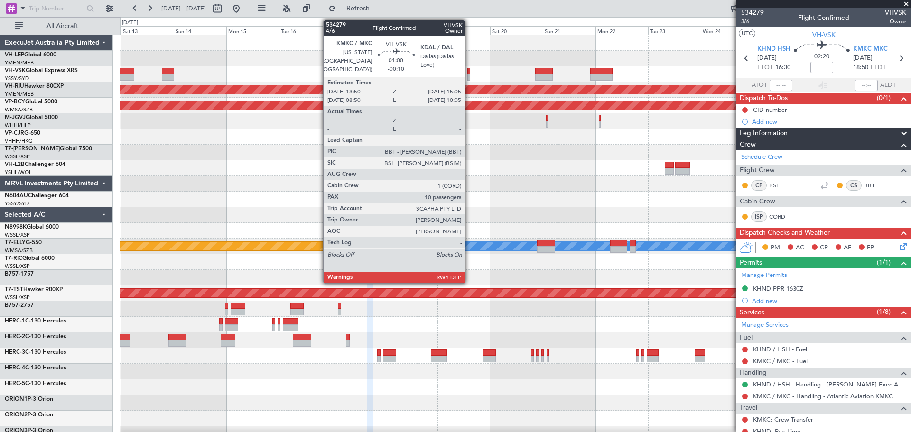
click at [469, 74] on div at bounding box center [468, 77] width 3 height 7
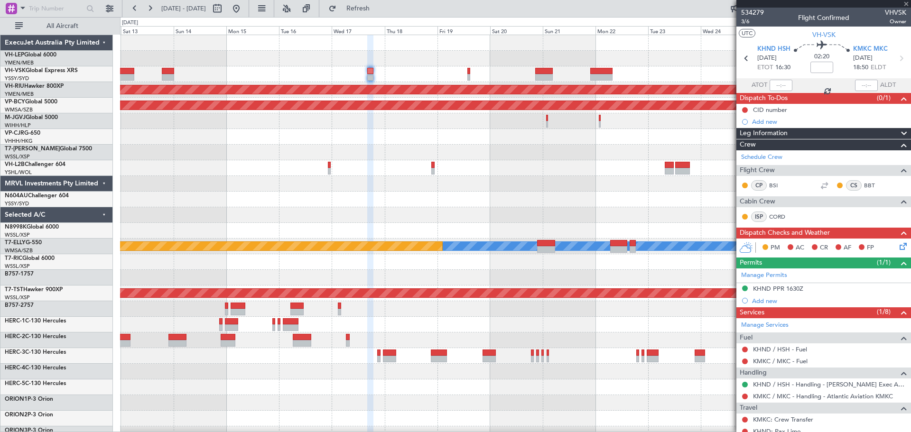
type input "-00:10"
type input "10"
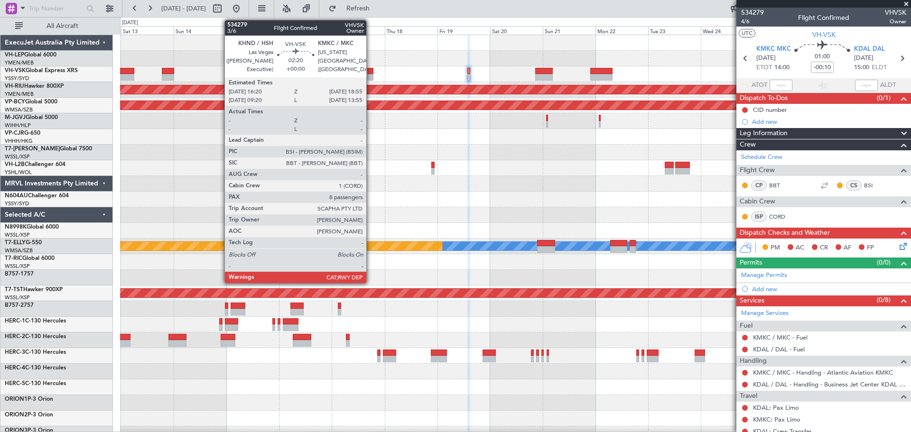
click at [371, 76] on div at bounding box center [370, 77] width 6 height 7
type input "8"
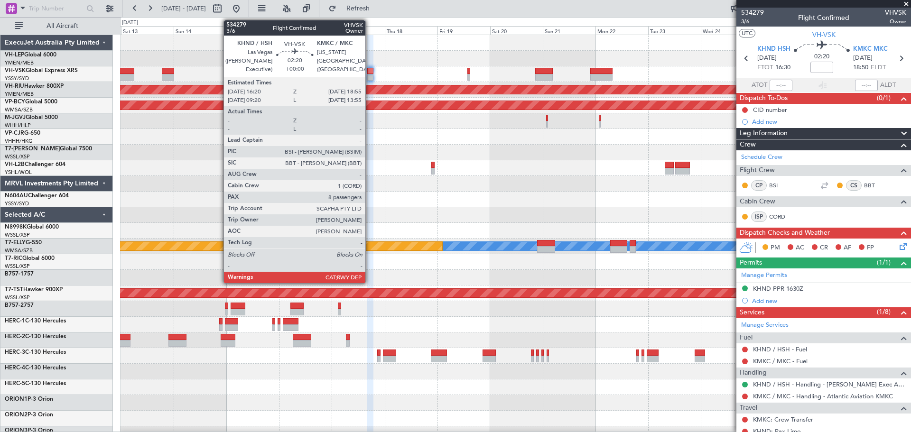
click at [370, 75] on div at bounding box center [370, 77] width 6 height 7
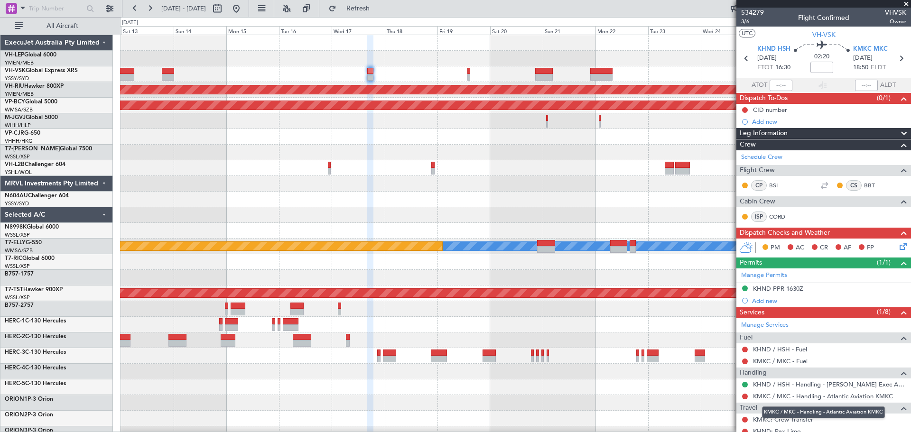
click at [813, 397] on link "KMKC / MKC - Handling - Atlantic Aviation KMKC" at bounding box center [823, 396] width 140 height 8
click at [439, 87] on div "Unplanned Maint Sydney (Kingsford Smith Intl) Planned Maint Melbourne (Essendon…" at bounding box center [515, 293] width 791 height 517
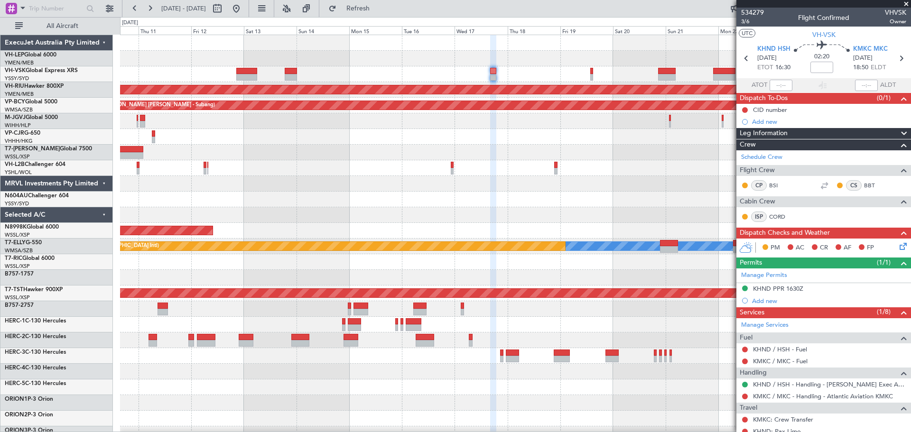
click at [905, 3] on span at bounding box center [906, 4] width 9 height 9
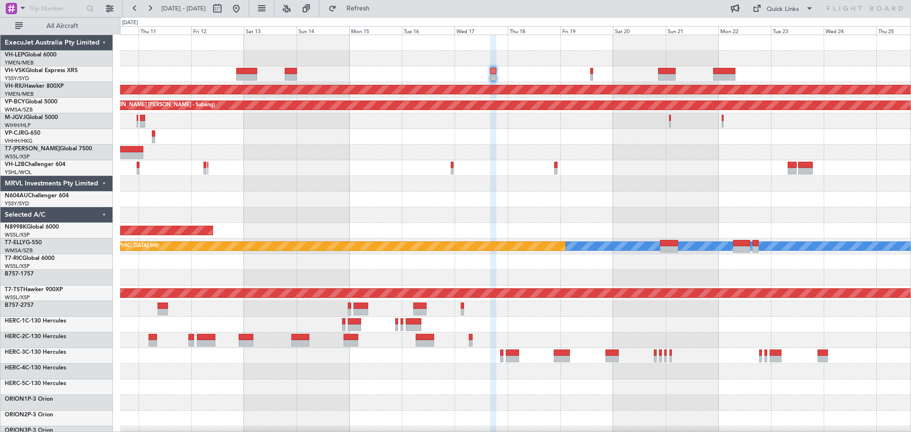
type input "0"
click at [302, 71] on div "Unplanned Maint Sydney (Kingsford Smith Intl) No Crew" at bounding box center [515, 74] width 791 height 16
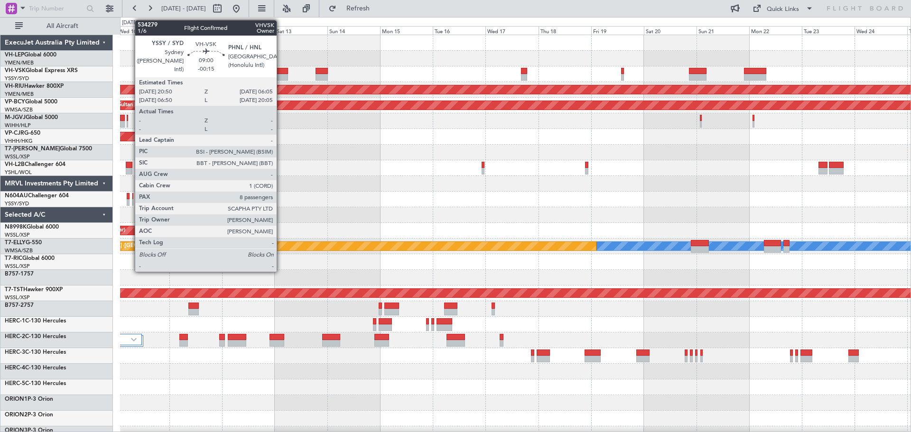
click at [281, 73] on div at bounding box center [277, 71] width 20 height 7
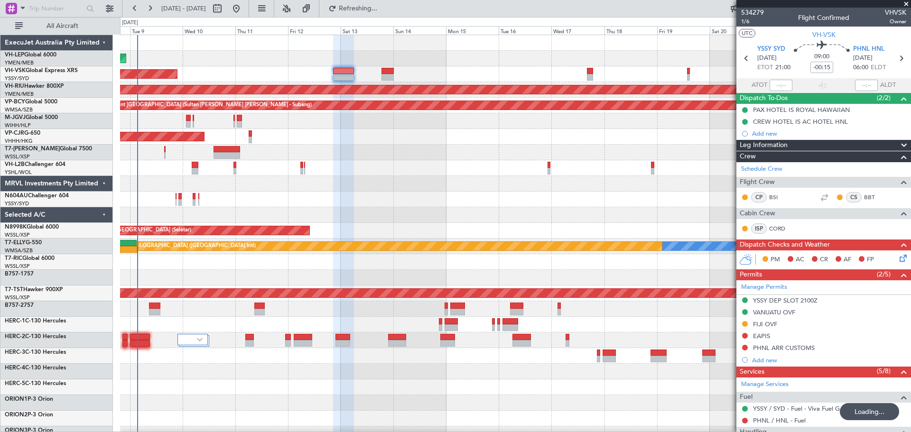
click at [453, 152] on div "Unplanned Maint Wichita (Wichita Mid-continent) Unplanned Maint Sydney ([PERSON…" at bounding box center [515, 293] width 791 height 517
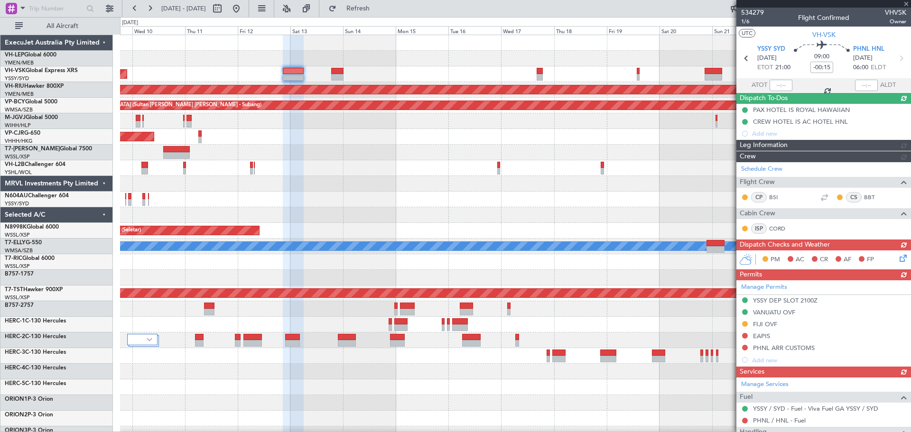
click at [583, 200] on div "Unplanned Maint Wichita (Wichita Mid-continent) Unplanned Maint Sydney (Kingsfo…" at bounding box center [515, 293] width 791 height 517
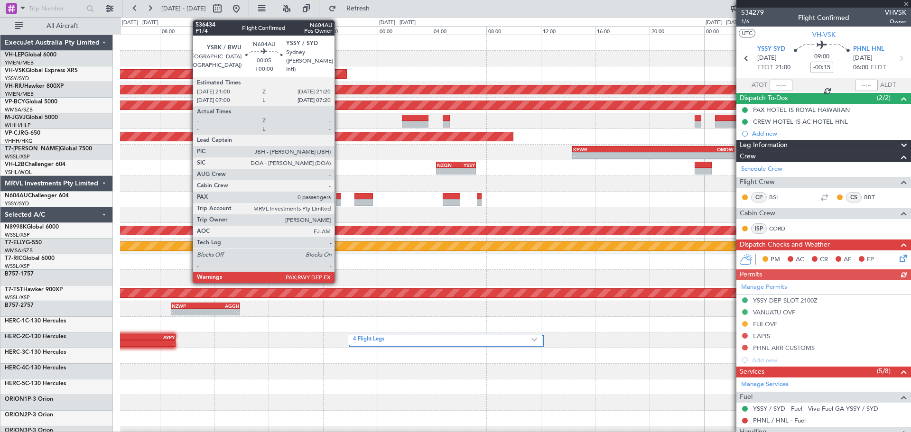
click at [339, 201] on div at bounding box center [338, 202] width 5 height 7
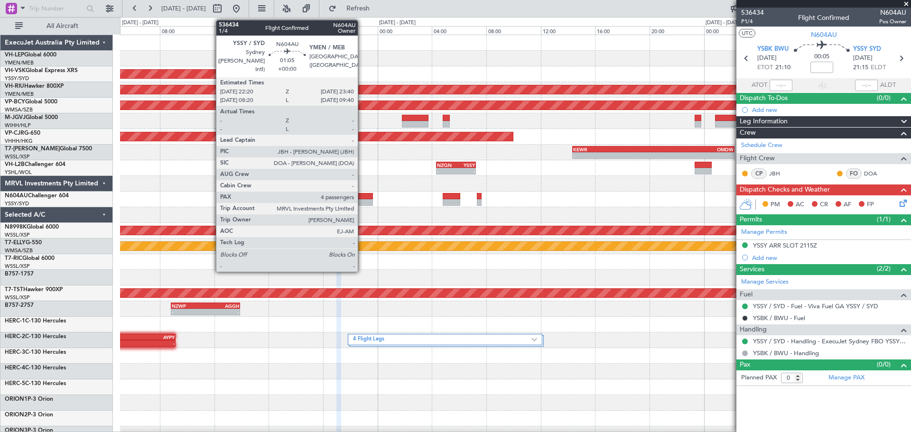
click at [362, 197] on div at bounding box center [364, 196] width 19 height 7
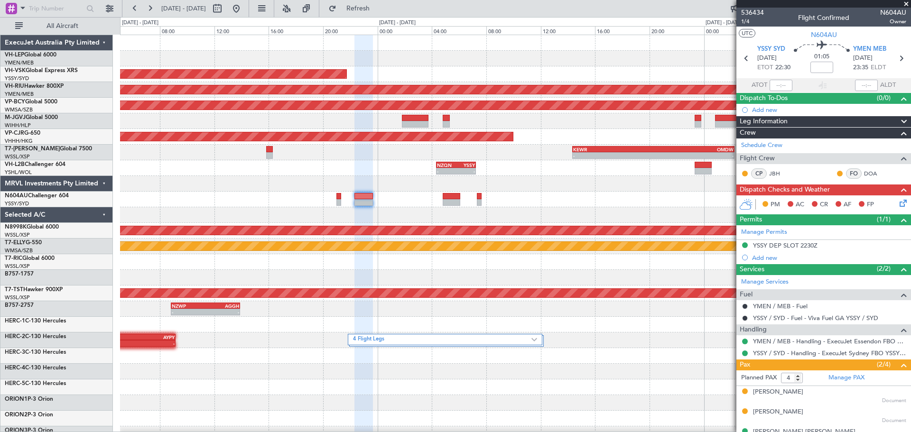
click at [308, 214] on div "Unplanned Maint Wichita (Wichita Mid-continent) Unplanned Maint Sydney (Kingsfo…" at bounding box center [515, 293] width 791 height 517
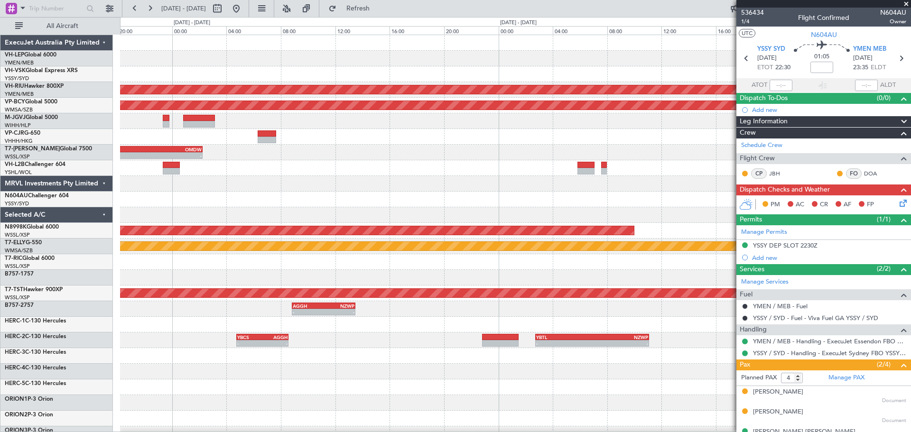
click at [266, 216] on div at bounding box center [515, 215] width 791 height 16
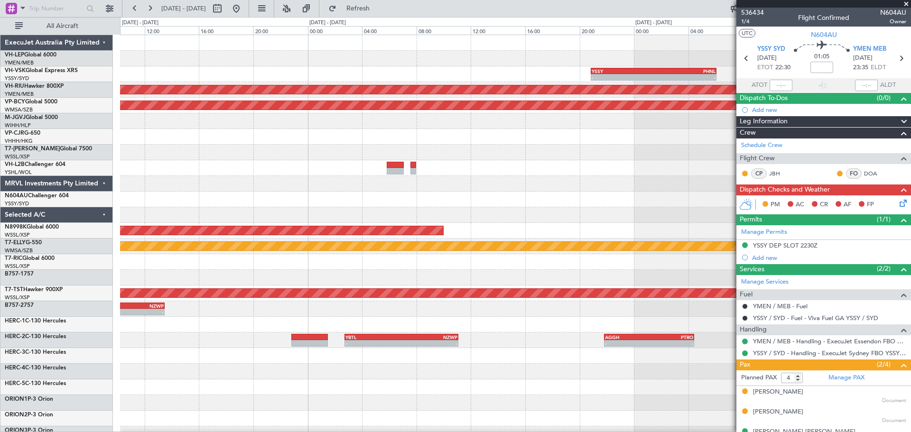
click at [255, 218] on div "- - YSSY 20:50 Z PHNL 06:05 Z PHNL 18:50 Z KHND 00:15 Z - - Planned Maint Melbo…" at bounding box center [515, 293] width 791 height 517
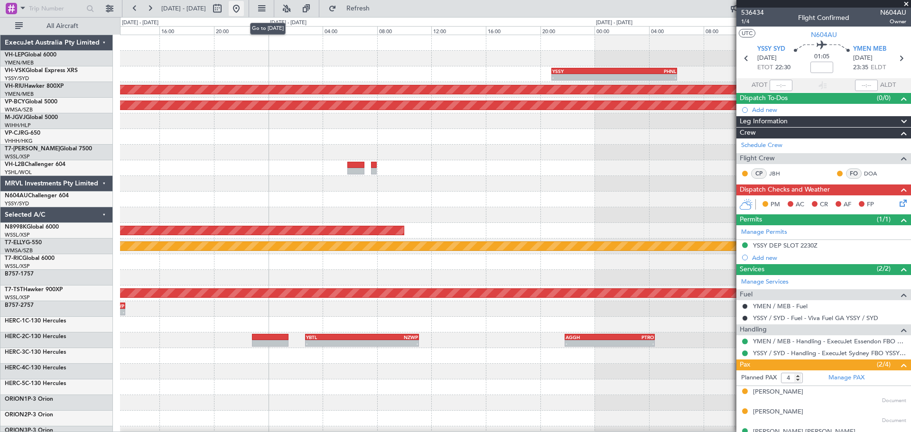
click at [244, 9] on button at bounding box center [236, 8] width 15 height 15
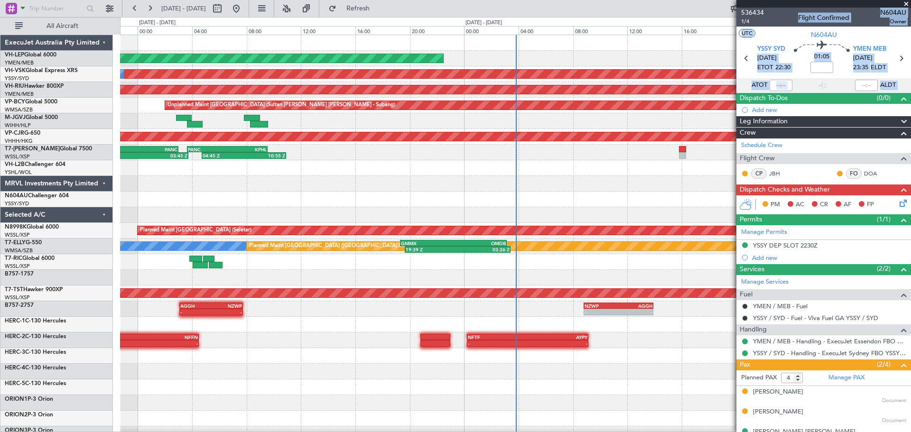
drag, startPoint x: 665, startPoint y: 223, endPoint x: 346, endPoint y: 250, distance: 320.1
click at [382, 255] on fb-app "07 Sep 2025 - 10 Sep 2025 Refresh Quick Links All Aircraft Unplanned Maint Wich…" at bounding box center [455, 219] width 911 height 425
click at [257, 231] on div "Unplanned Maint Wichita (Wichita Mid-continent) Unplanned Maint Sydney (Kingsfo…" at bounding box center [515, 293] width 791 height 517
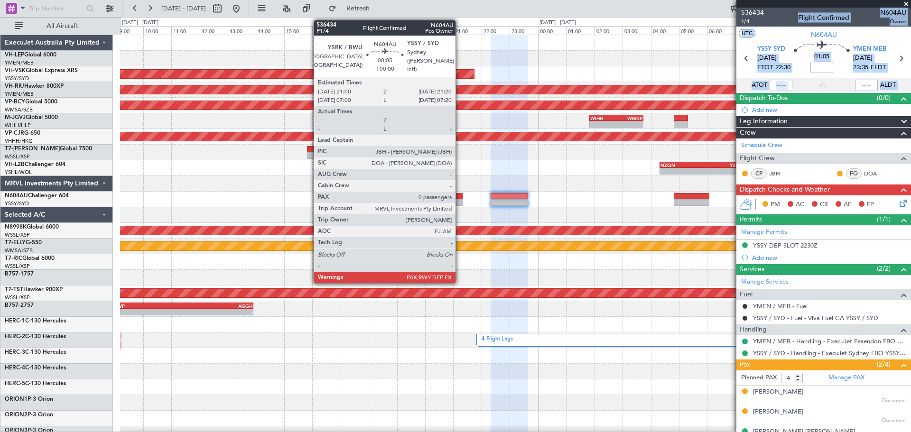
click at [460, 204] on div at bounding box center [457, 202] width 9 height 7
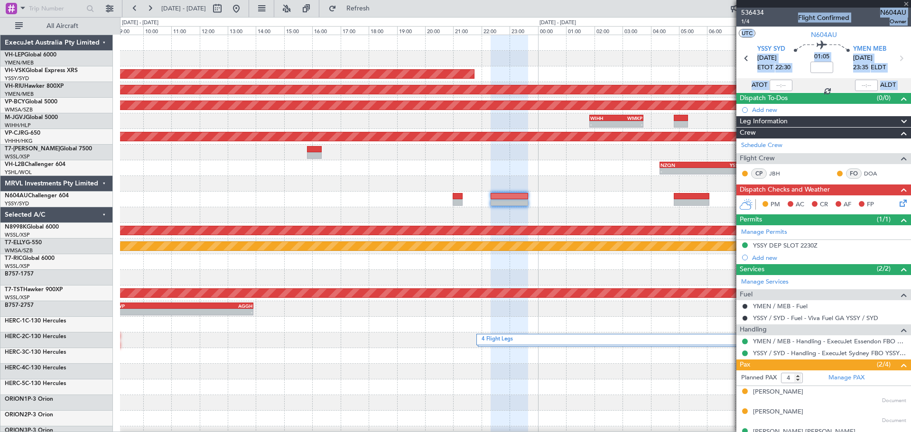
type input "0"
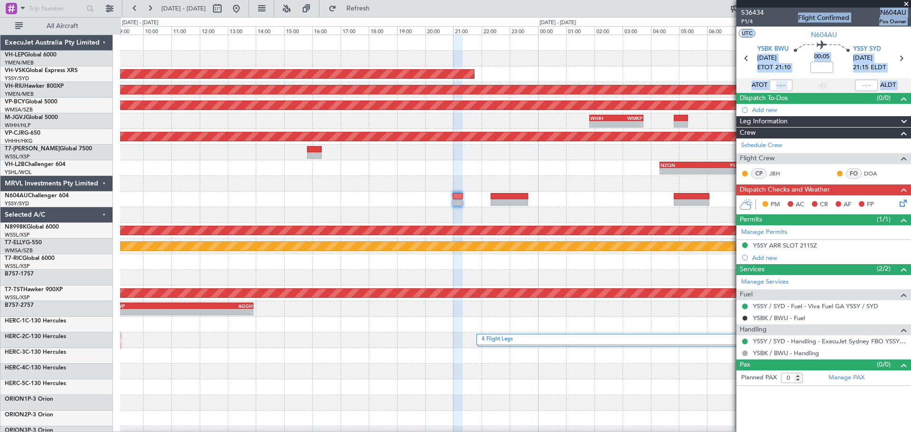
click at [449, 228] on div "Unplanned Maint Sydney (Kingsford Smith Intl) Planned Maint Melbourne (Essendon…" at bounding box center [515, 293] width 791 height 517
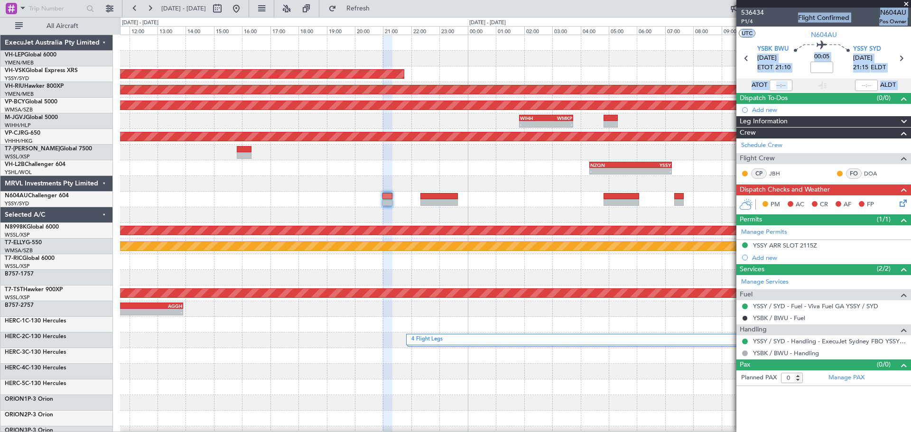
click at [428, 221] on div "Unplanned Maint Sydney (Kingsford Smith Intl) Planned Maint Melbourne (Essendon…" at bounding box center [515, 293] width 791 height 517
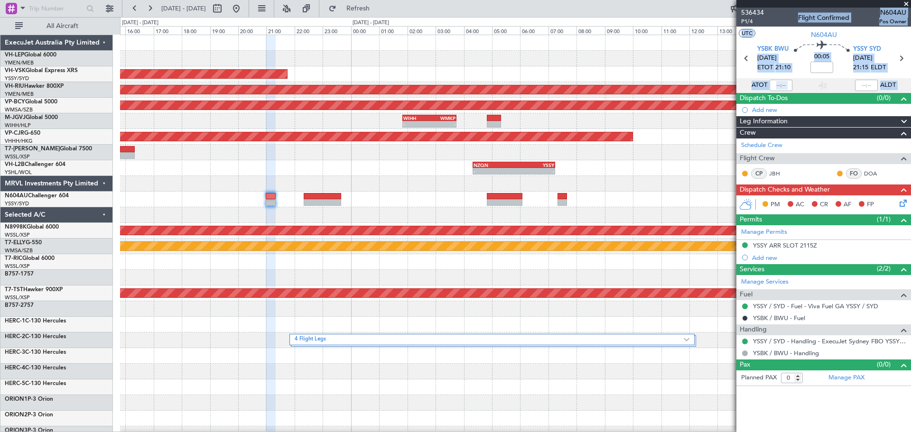
click at [417, 217] on div at bounding box center [515, 215] width 791 height 16
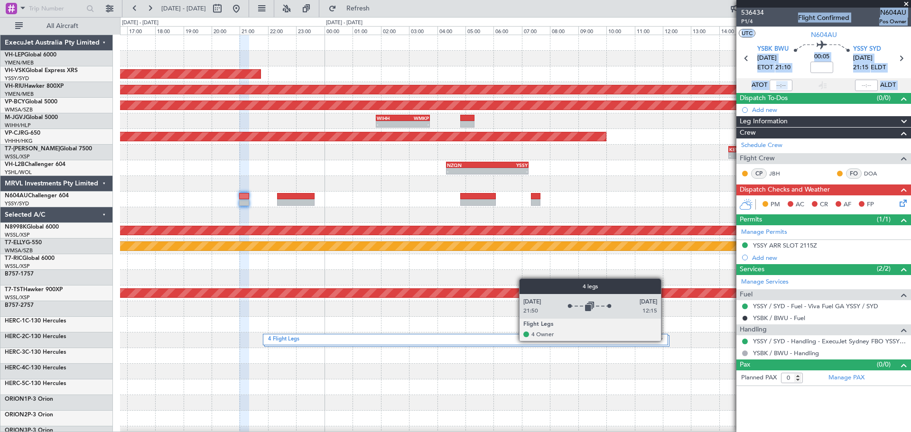
click at [665, 341] on div "4 Flight Legs" at bounding box center [465, 339] width 405 height 11
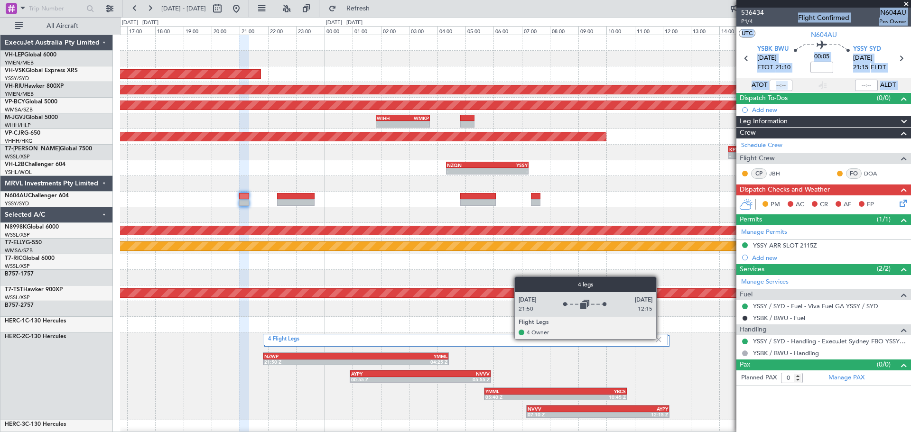
click at [661, 339] on img at bounding box center [658, 340] width 9 height 9
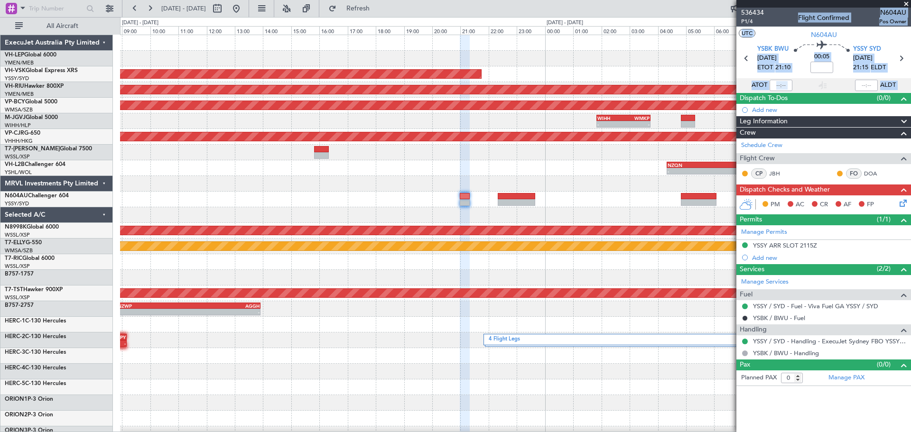
click at [465, 205] on div at bounding box center [515, 200] width 791 height 16
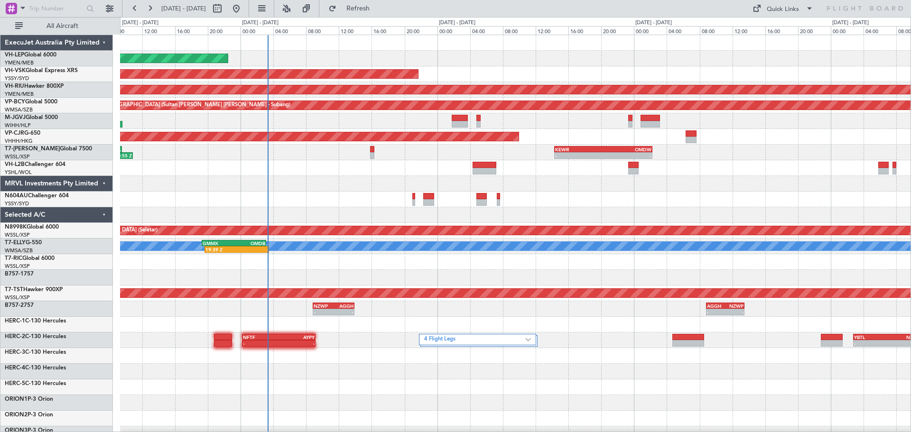
click at [277, 229] on div "Unplanned Maint Wichita (Wichita Mid-continent) Unplanned Maint Sydney ([PERSON…" at bounding box center [515, 293] width 791 height 517
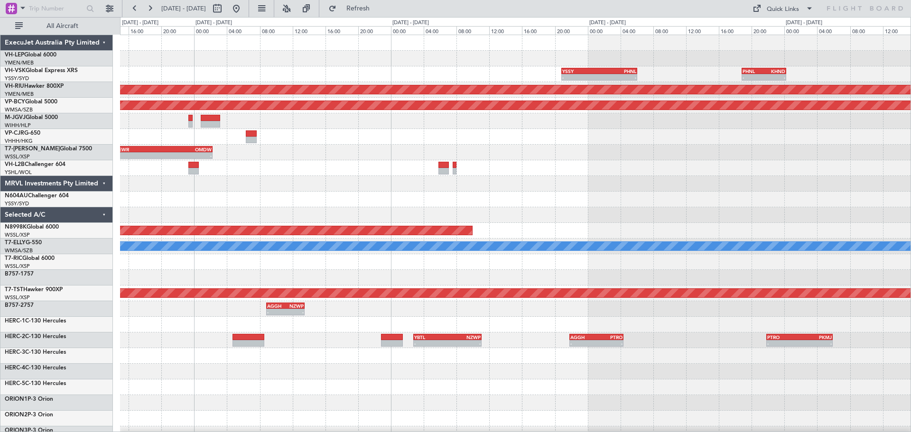
click at [271, 132] on div "YSSY 20:50 Z PHNL 06:05 Z - - - - PHNL 18:50 Z KHND 00:15 Z Unplanned Maint Syd…" at bounding box center [515, 293] width 791 height 517
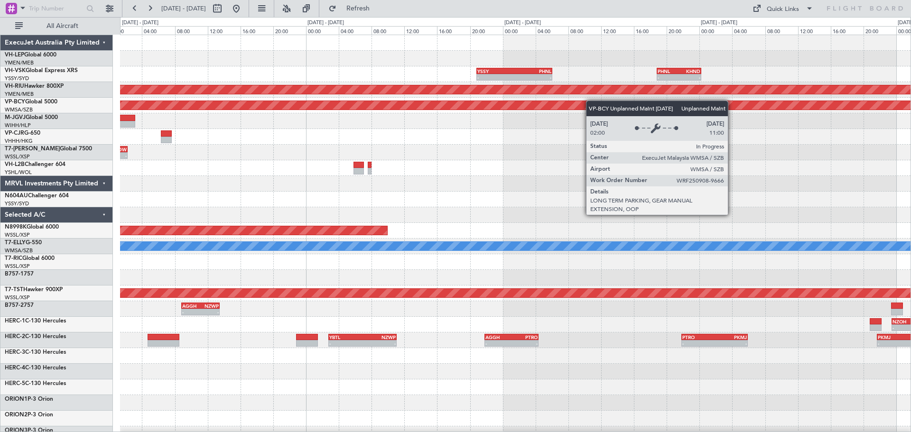
click at [327, 131] on div "YSSY 20:50 Z PHNL 06:05 Z - - - - PHNL 18:50 Z KHND 00:15 Z Planned Maint Melbo…" at bounding box center [515, 293] width 791 height 517
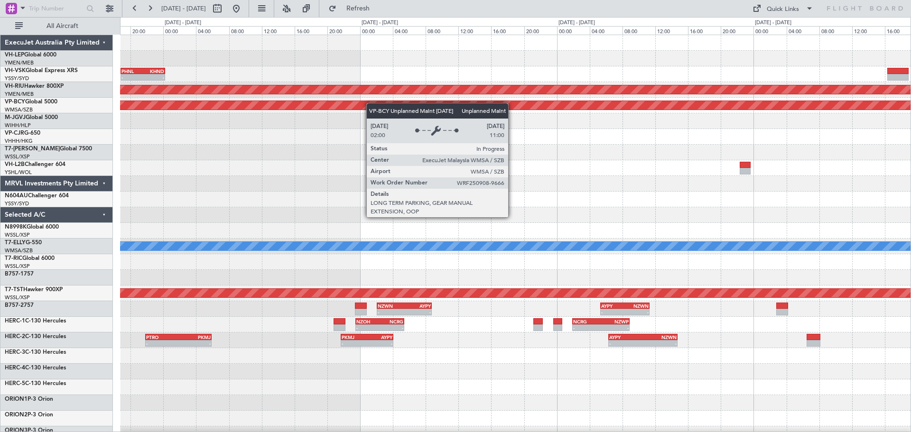
click at [203, 112] on div "- - PHNL 18:50 Z KHND 00:15 Z YSSY 20:50 Z PHNL 06:05 Z - - Planned Maint Melbo…" at bounding box center [515, 293] width 791 height 517
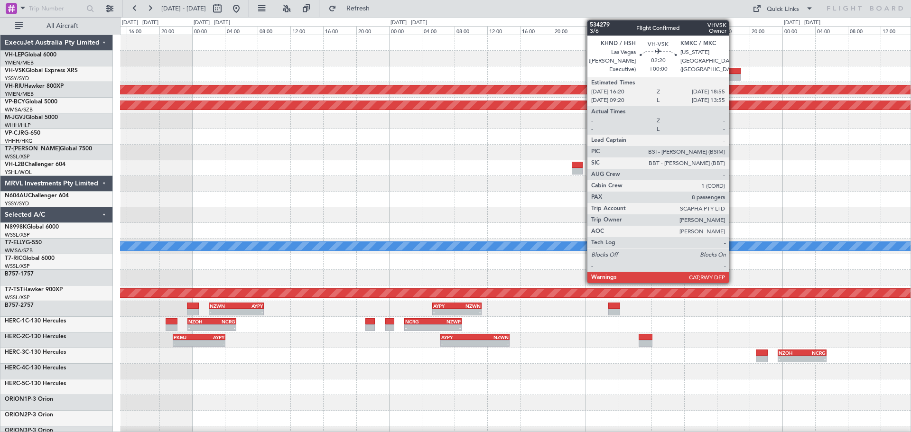
click at [733, 74] on div at bounding box center [729, 71] width 21 height 7
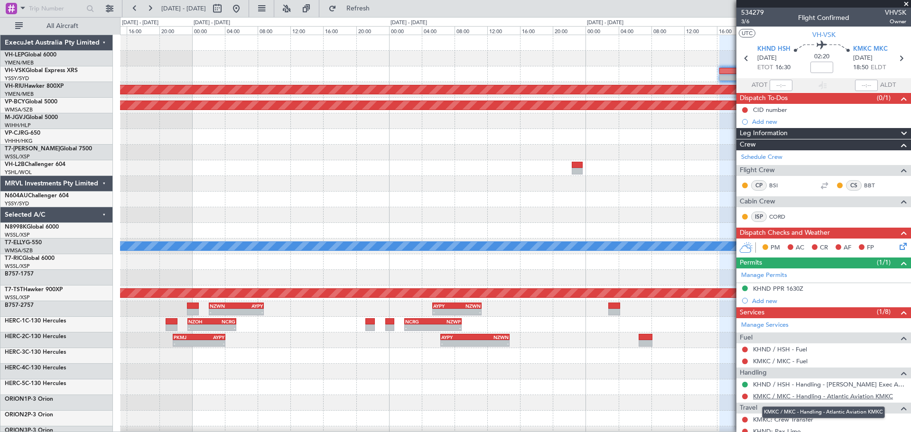
click at [807, 395] on link "KMKC / MKC - Handling - Atlantic Aviation KMKC" at bounding box center [823, 396] width 140 height 8
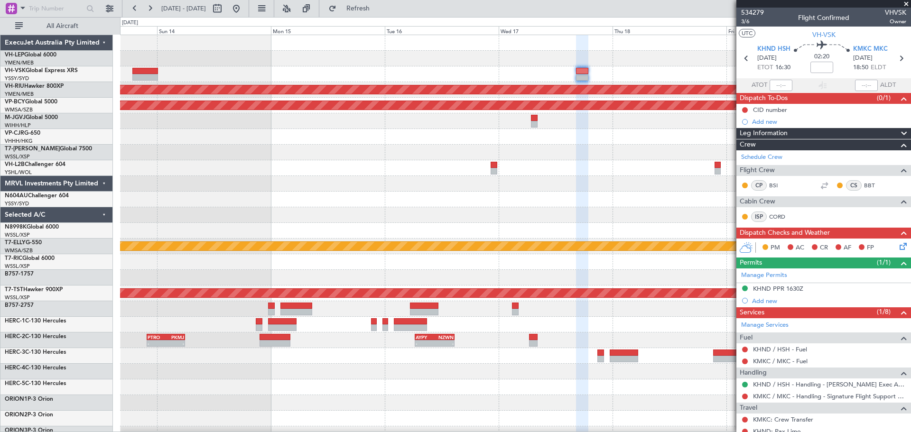
click at [907, 3] on span at bounding box center [906, 4] width 9 height 9
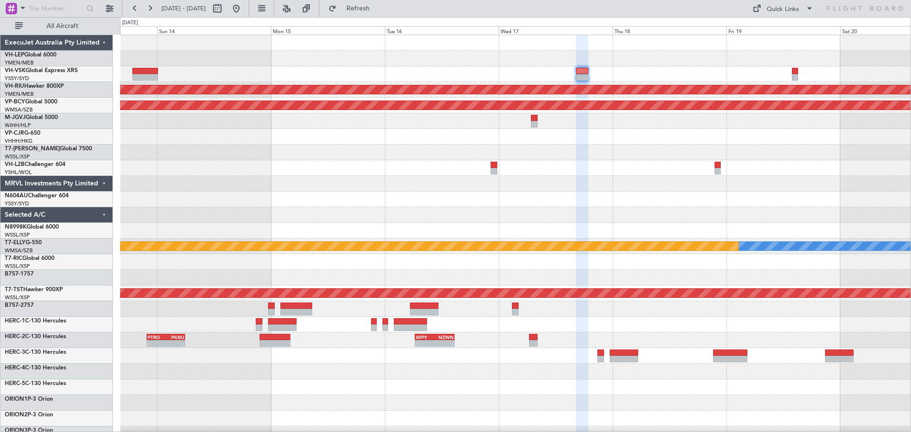
type input "0"
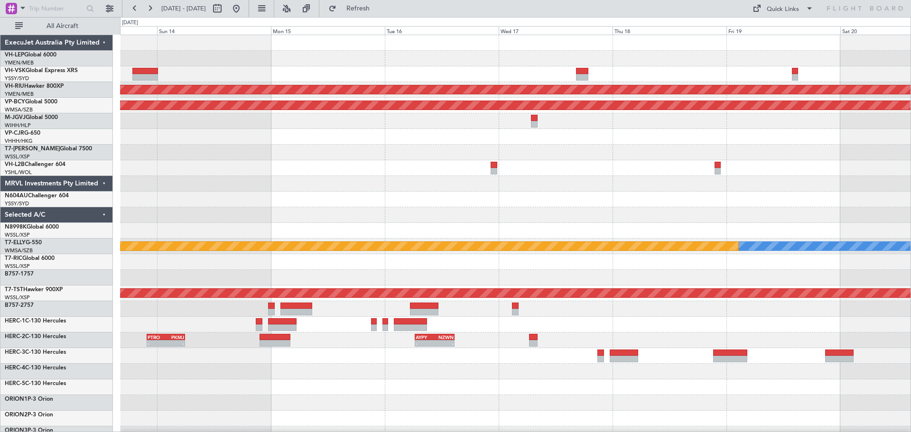
click at [370, 159] on div "YSSY 20:50 Z PHNL 06:05 Z - - - - PHNL 21:50 Z YSSY 07:50 Z Planned Maint [GEOG…" at bounding box center [515, 293] width 791 height 517
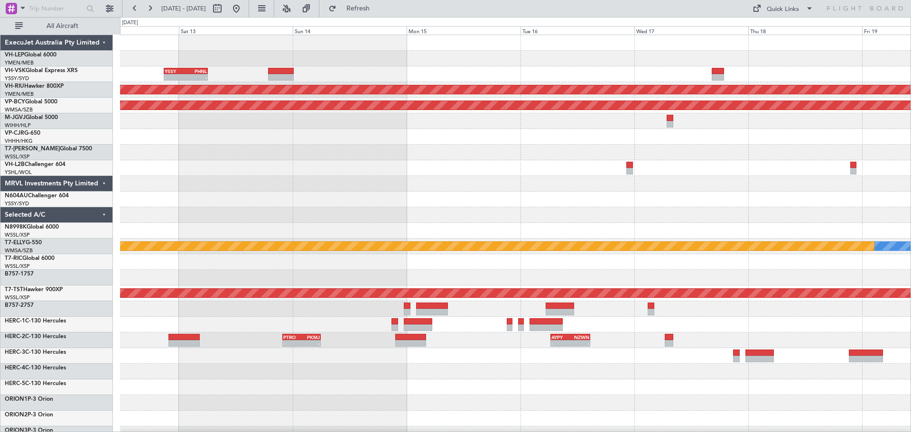
click at [390, 153] on div "- - KEWR 14:20 Z OMDW 02:15 Z" at bounding box center [515, 153] width 791 height 16
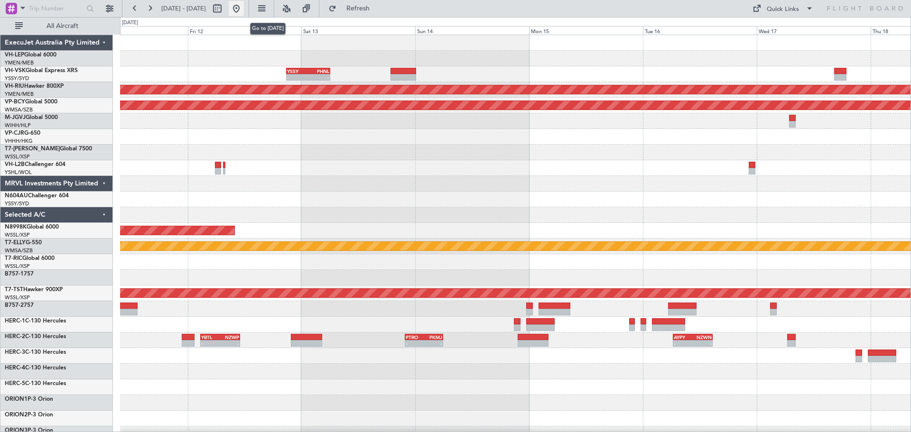
click at [244, 6] on button at bounding box center [236, 8] width 15 height 15
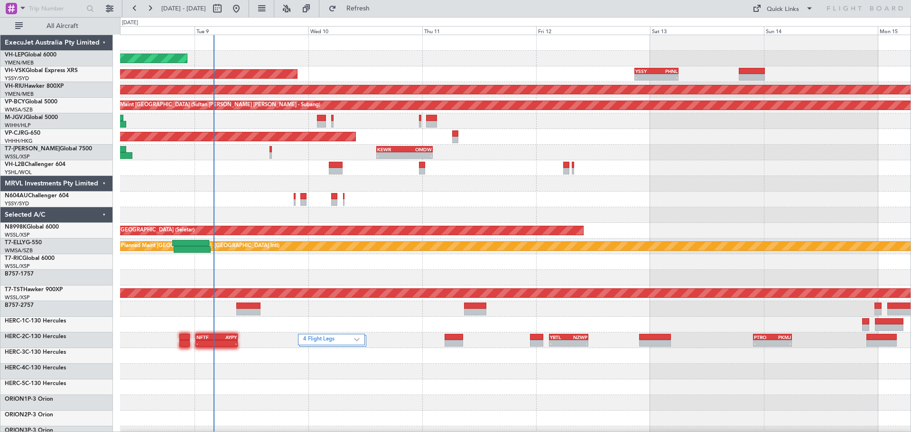
click at [285, 268] on div "Unplanned Maint Wichita (Wichita Mid-continent) Unplanned Maint Sydney ([PERSON…" at bounding box center [515, 293] width 791 height 517
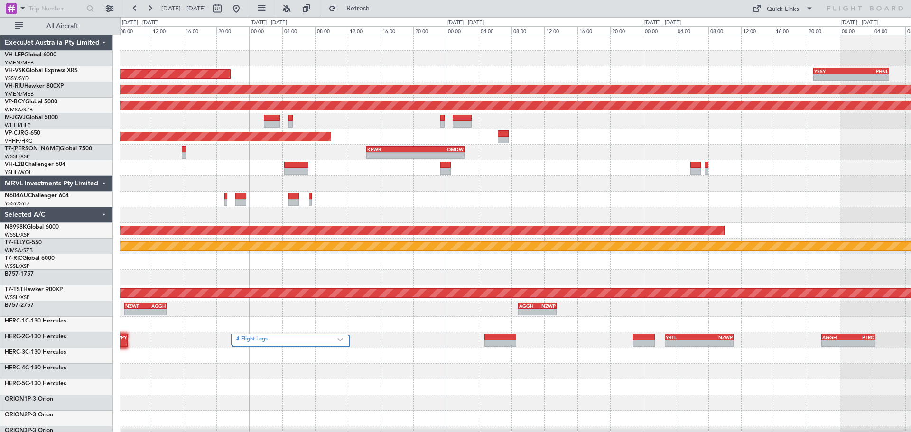
click at [378, 138] on div "Unplanned Maint Wichita (Wichita Mid-continent) Unplanned Maint Sydney ([PERSON…" at bounding box center [515, 293] width 791 height 517
